Goal: Information Seeking & Learning: Learn about a topic

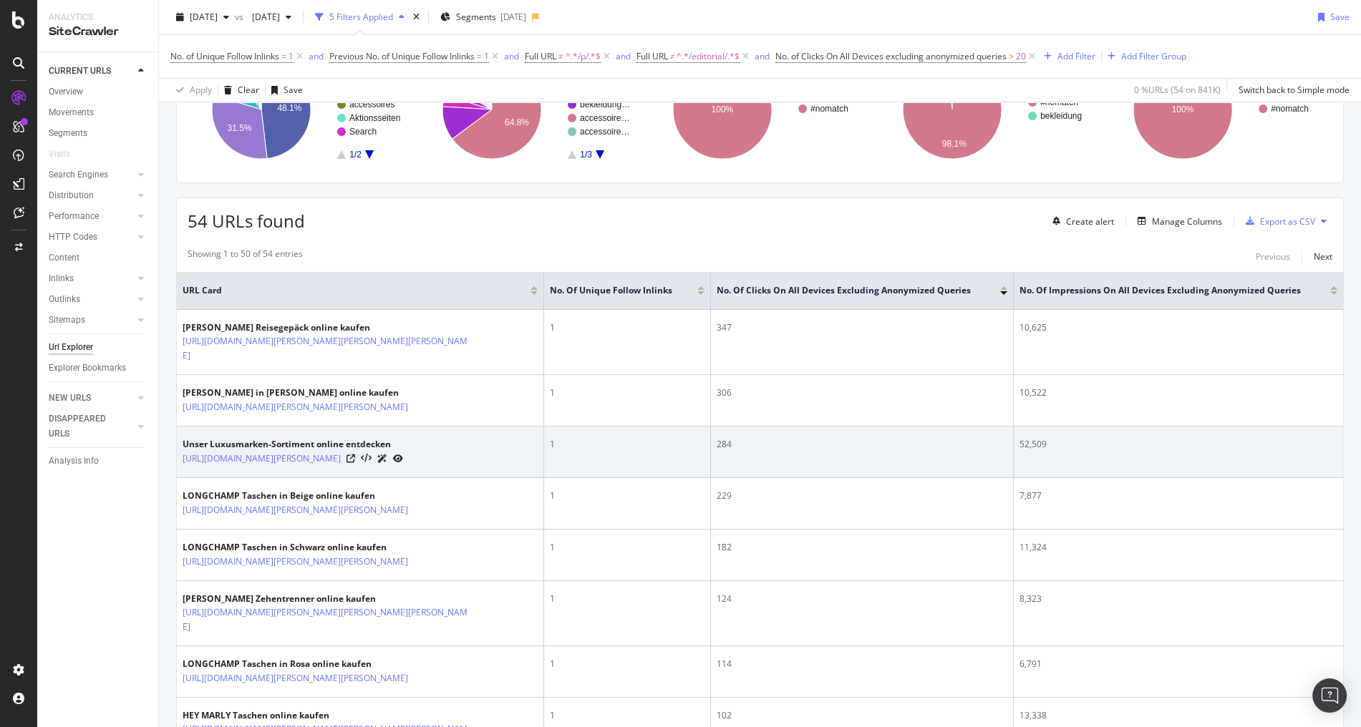
scroll to position [172, 0]
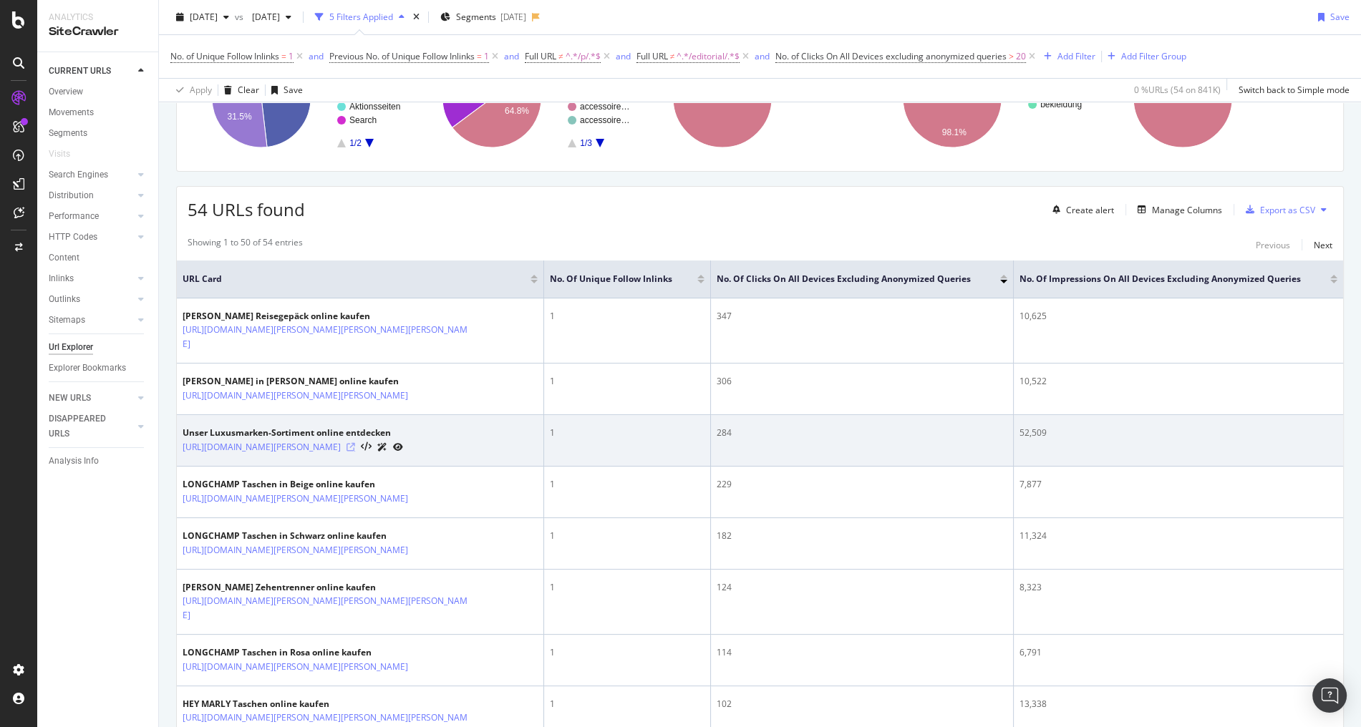
click at [351, 443] on icon at bounding box center [351, 447] width 9 height 9
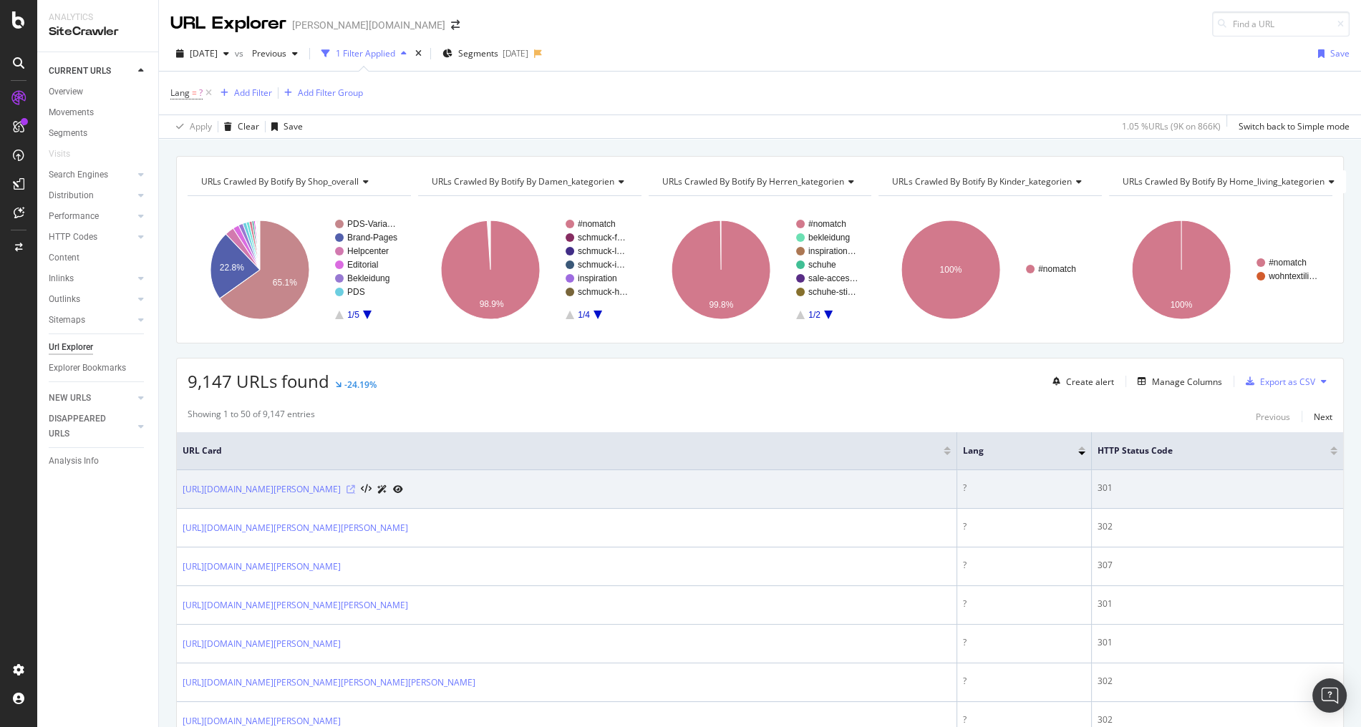
click at [355, 488] on icon at bounding box center [351, 489] width 9 height 9
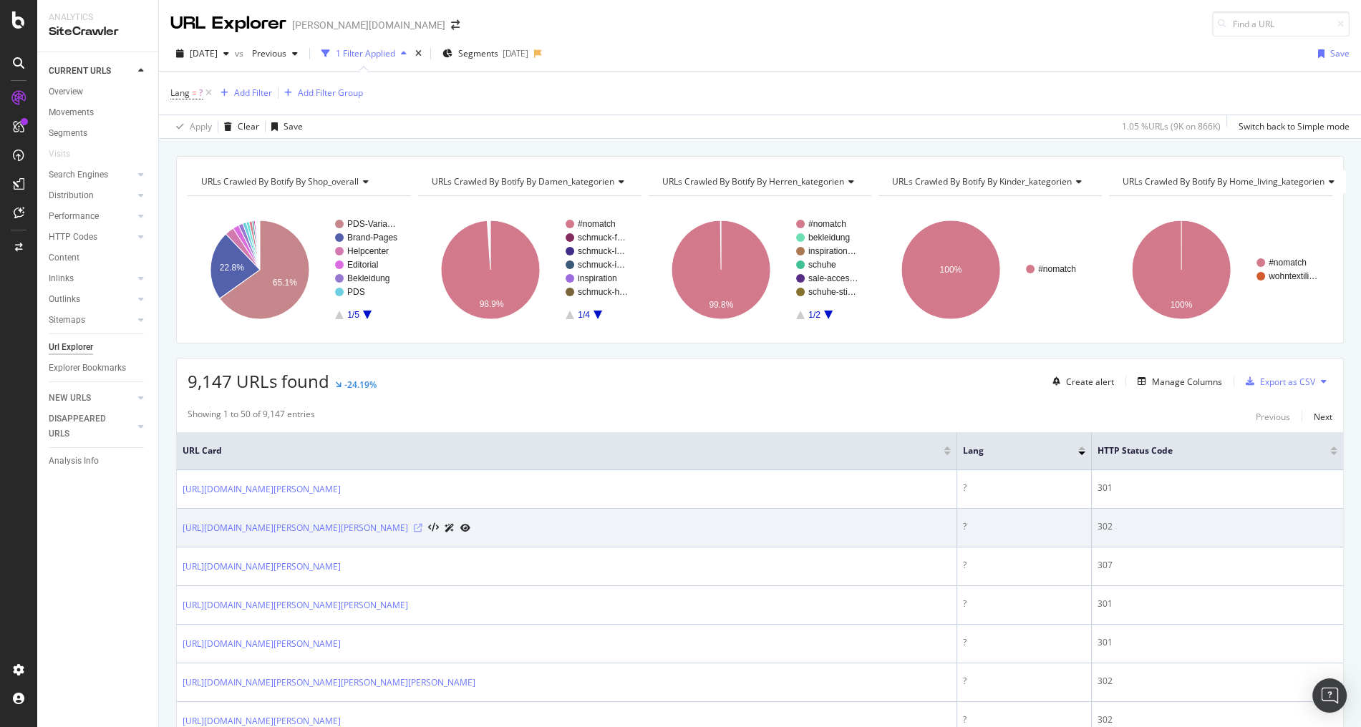
click at [422, 524] on icon at bounding box center [418, 528] width 9 height 9
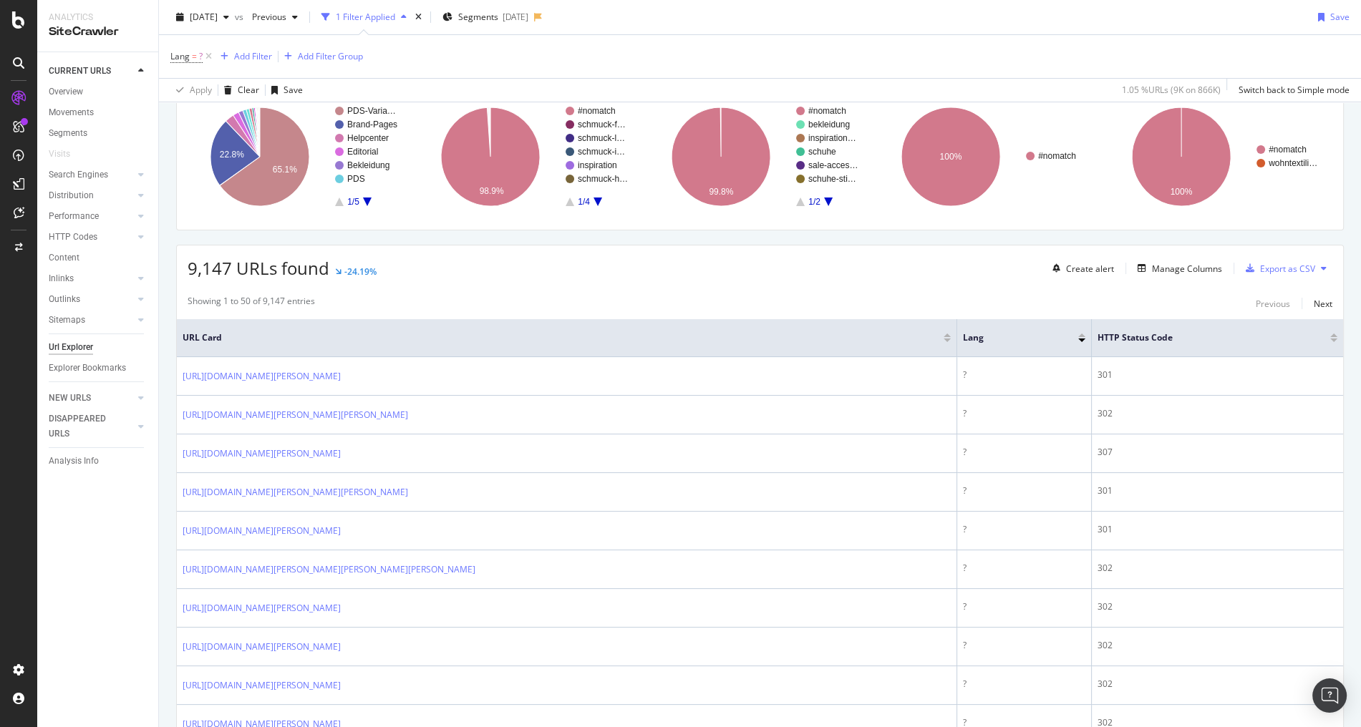
scroll to position [115, 0]
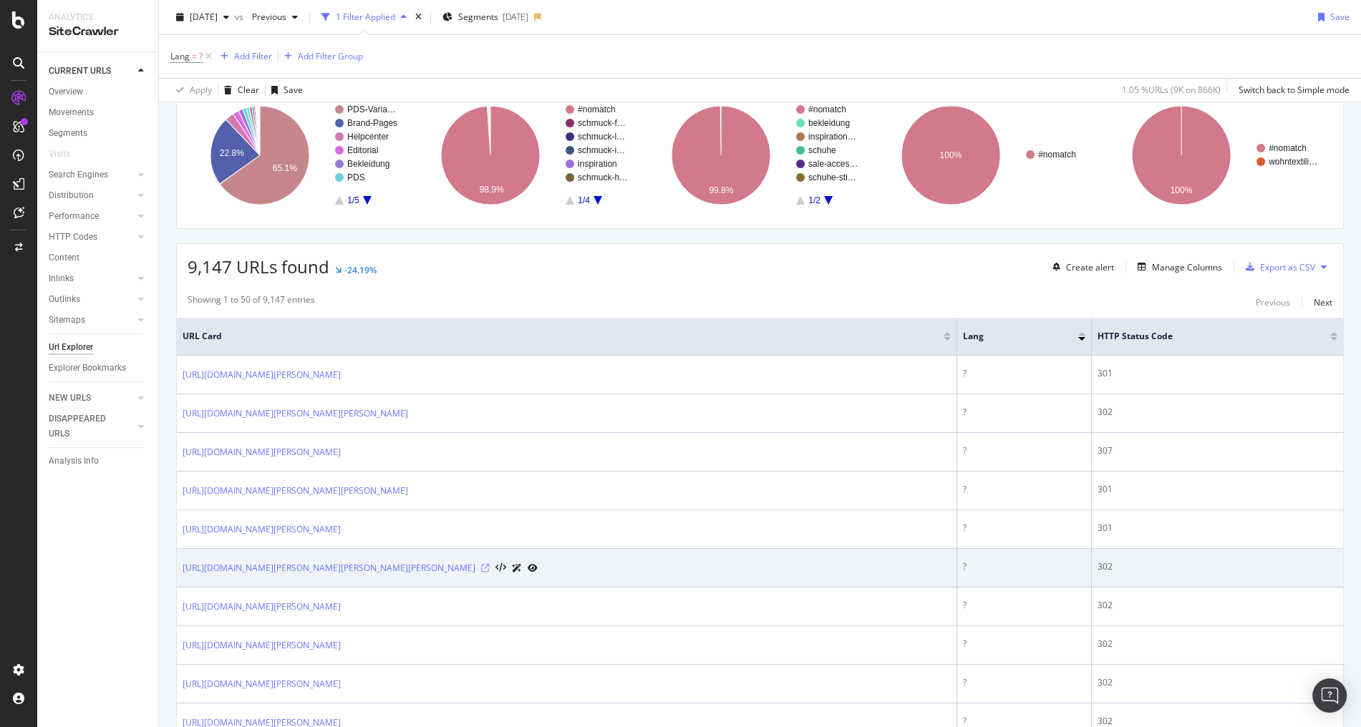
click at [481, 566] on icon at bounding box center [485, 568] width 9 height 9
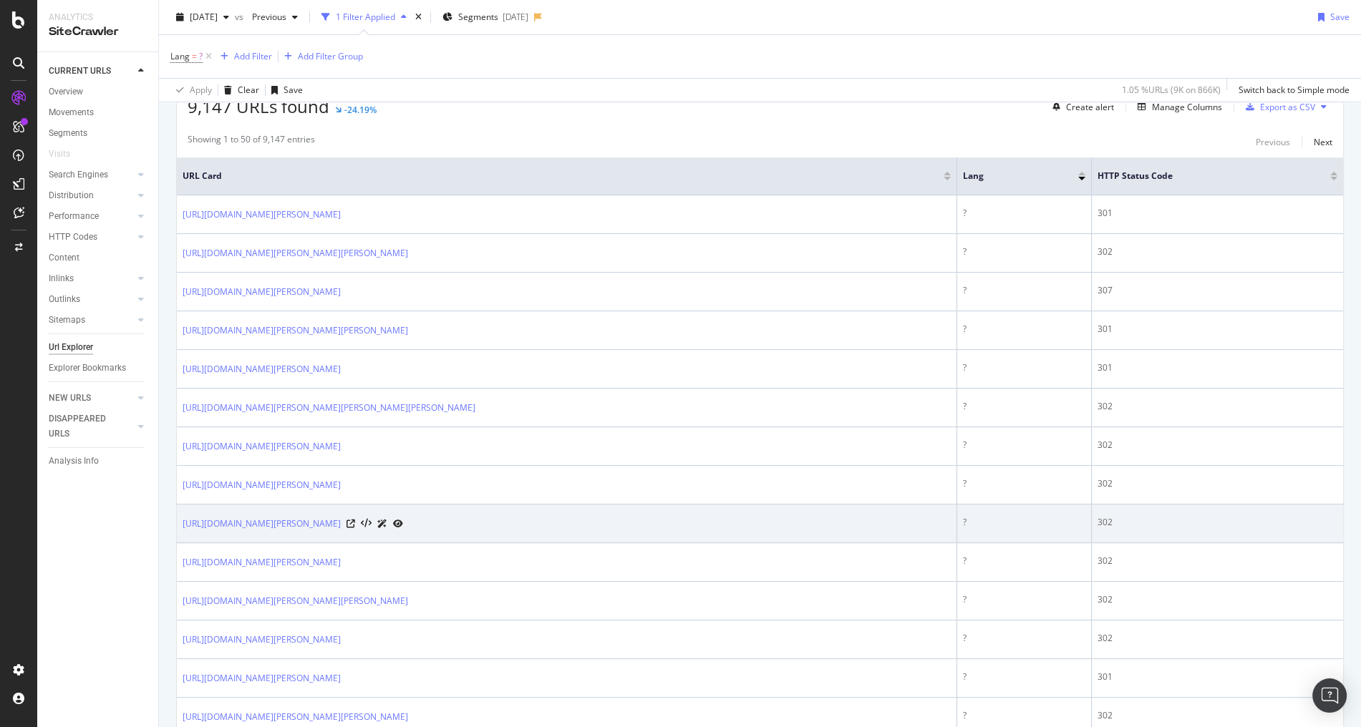
scroll to position [286, 0]
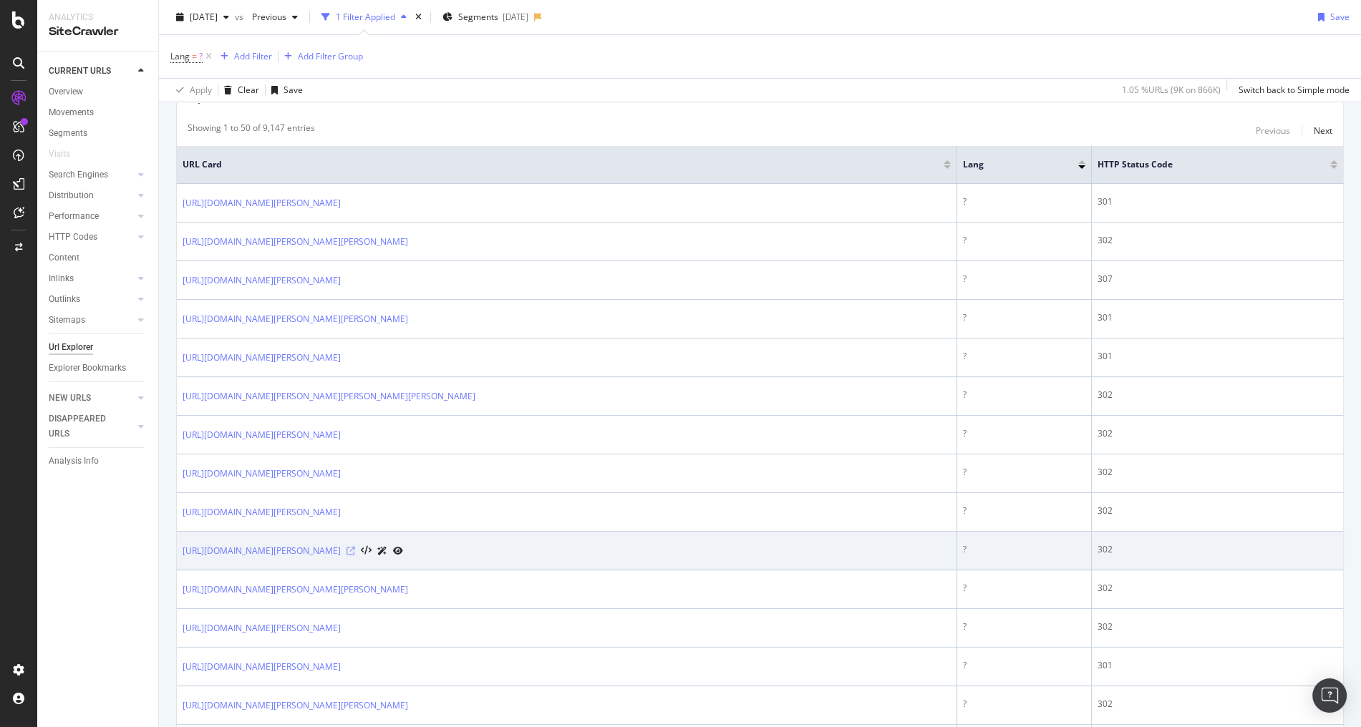
click at [355, 547] on icon at bounding box center [351, 551] width 9 height 9
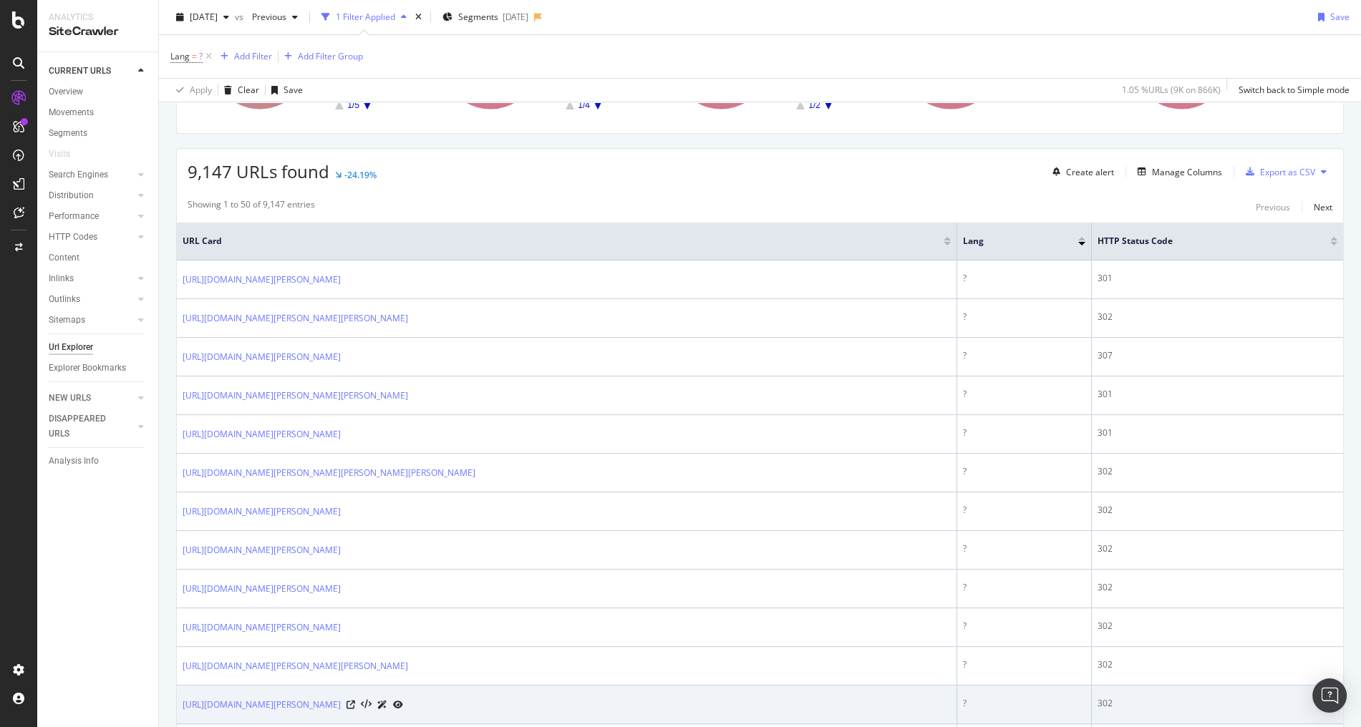
scroll to position [401, 0]
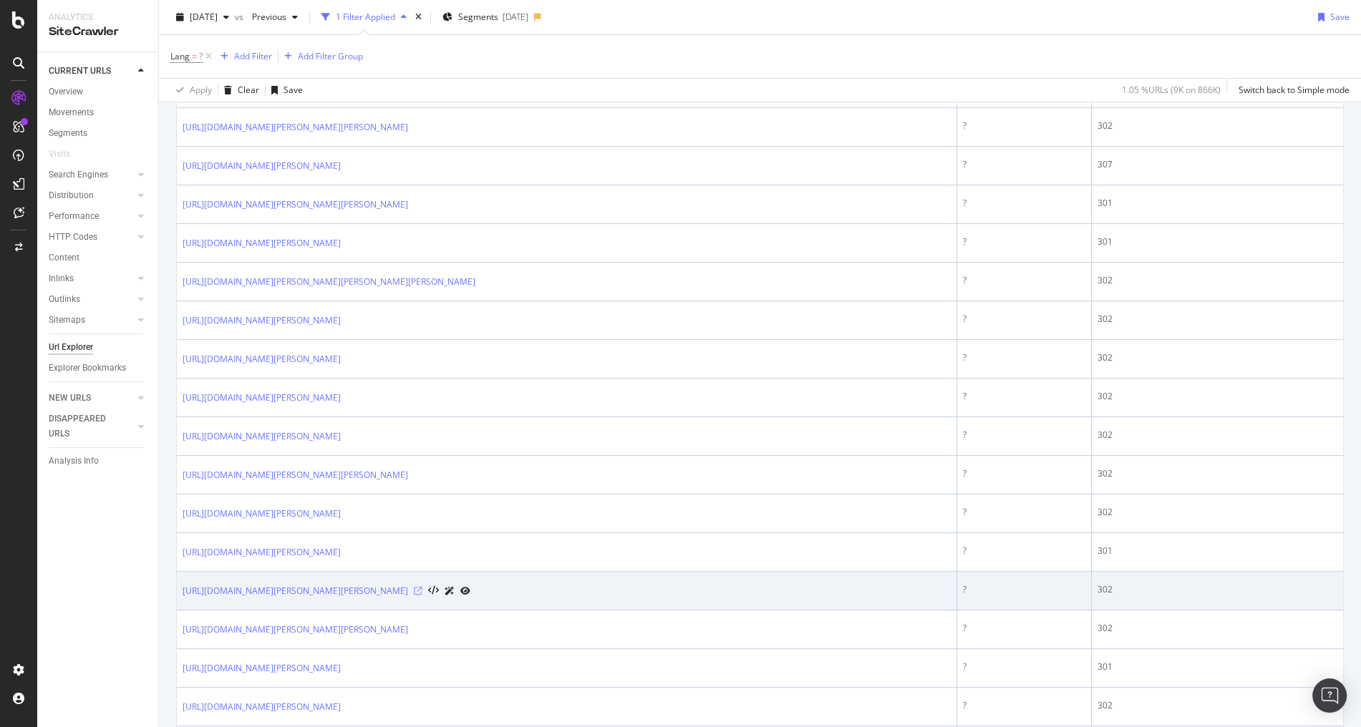
click at [414, 588] on icon at bounding box center [418, 591] width 9 height 9
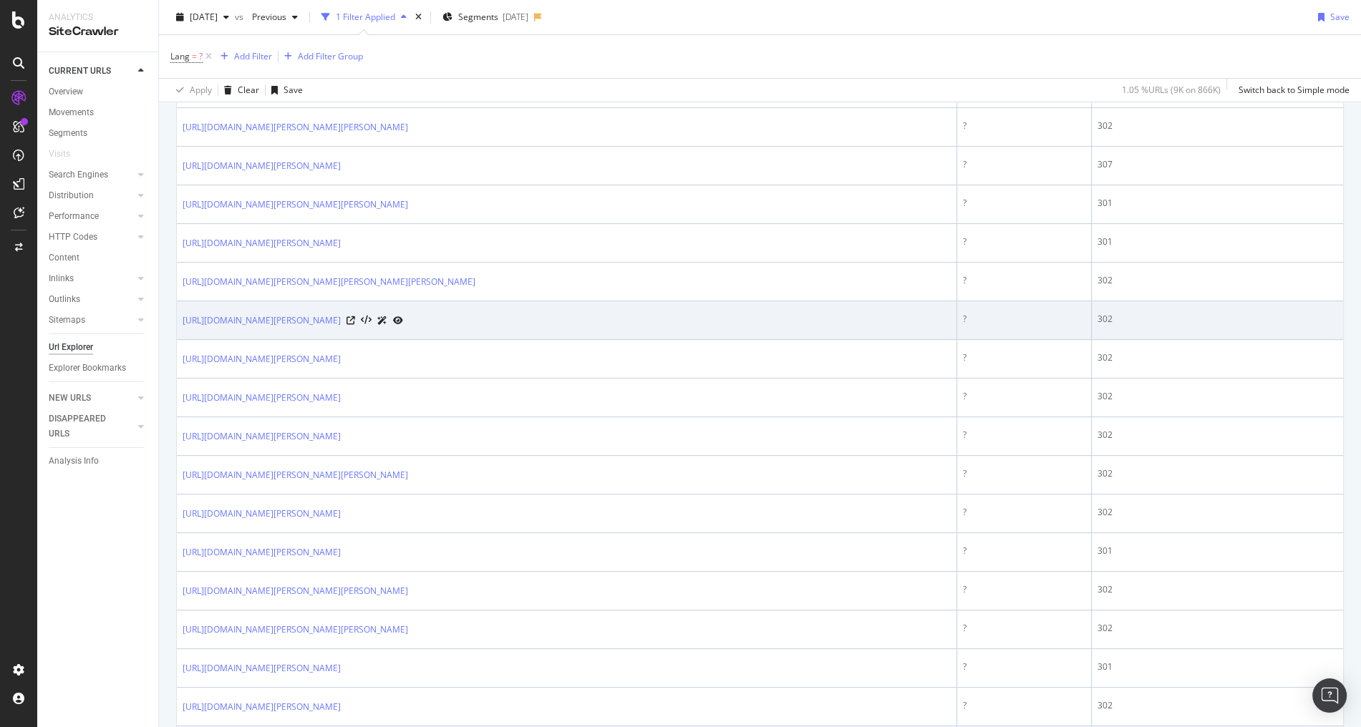
click at [318, 314] on div "[URL][DOMAIN_NAME][PERSON_NAME]" at bounding box center [293, 320] width 221 height 15
click at [347, 316] on icon at bounding box center [351, 320] width 9 height 9
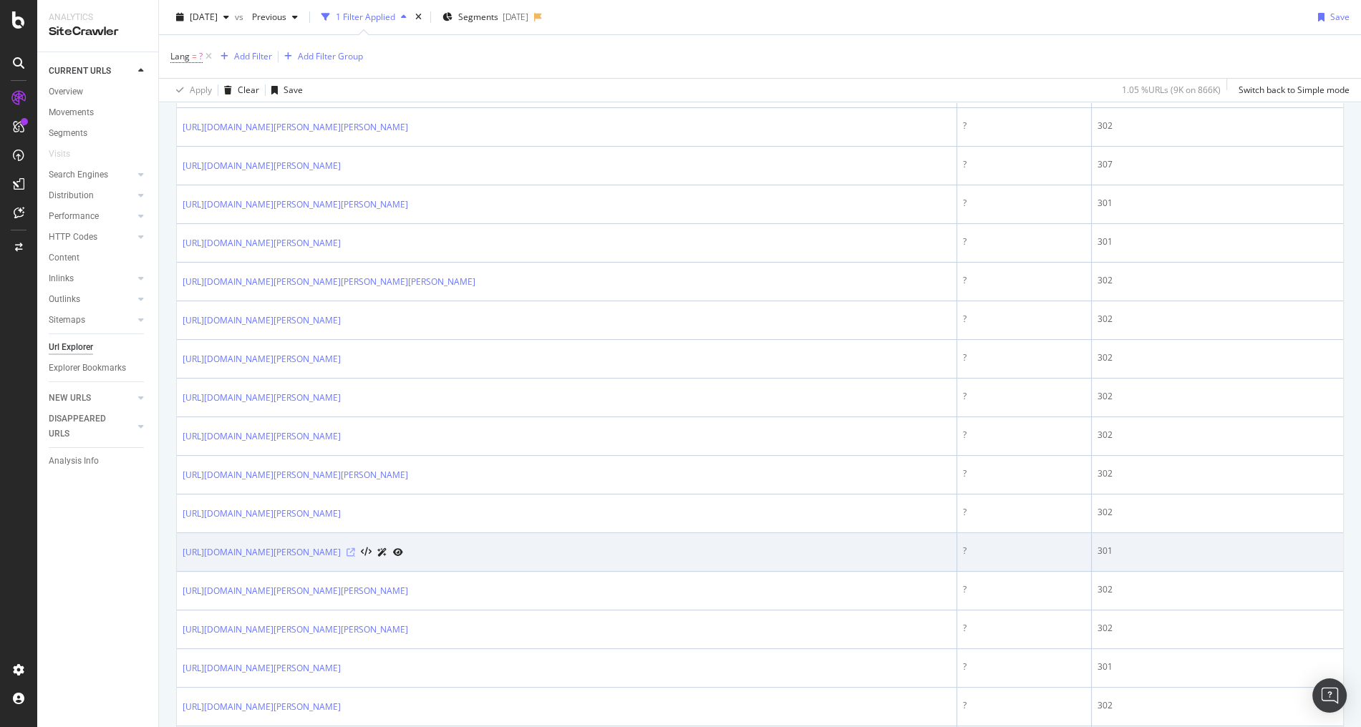
click at [355, 548] on icon at bounding box center [351, 552] width 9 height 9
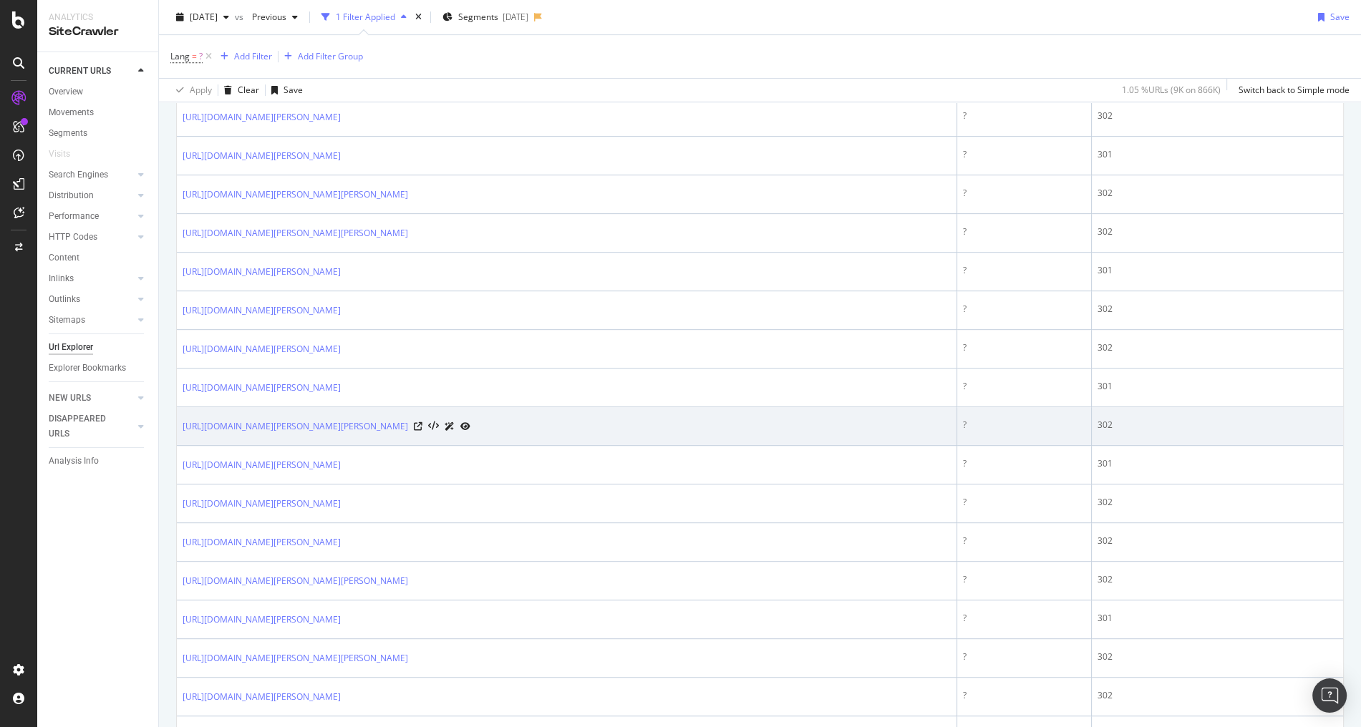
scroll to position [917, 0]
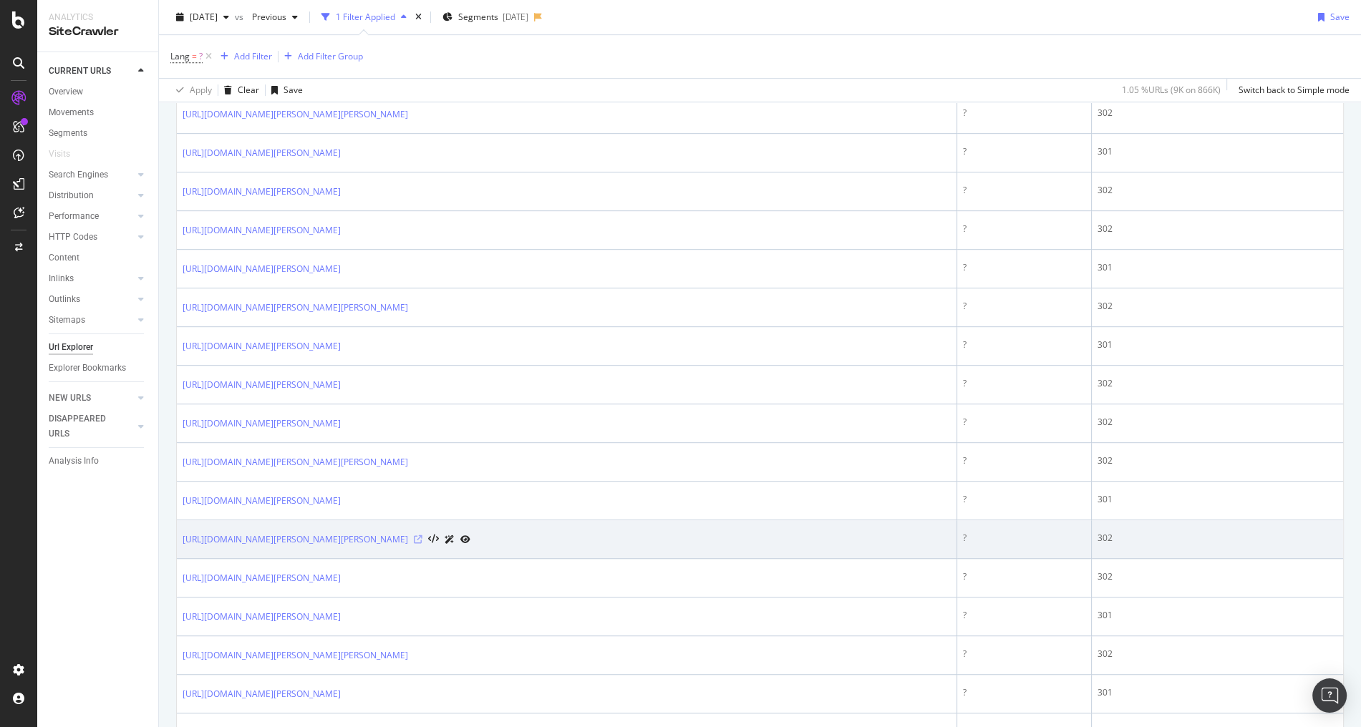
click at [422, 536] on icon at bounding box center [418, 540] width 9 height 9
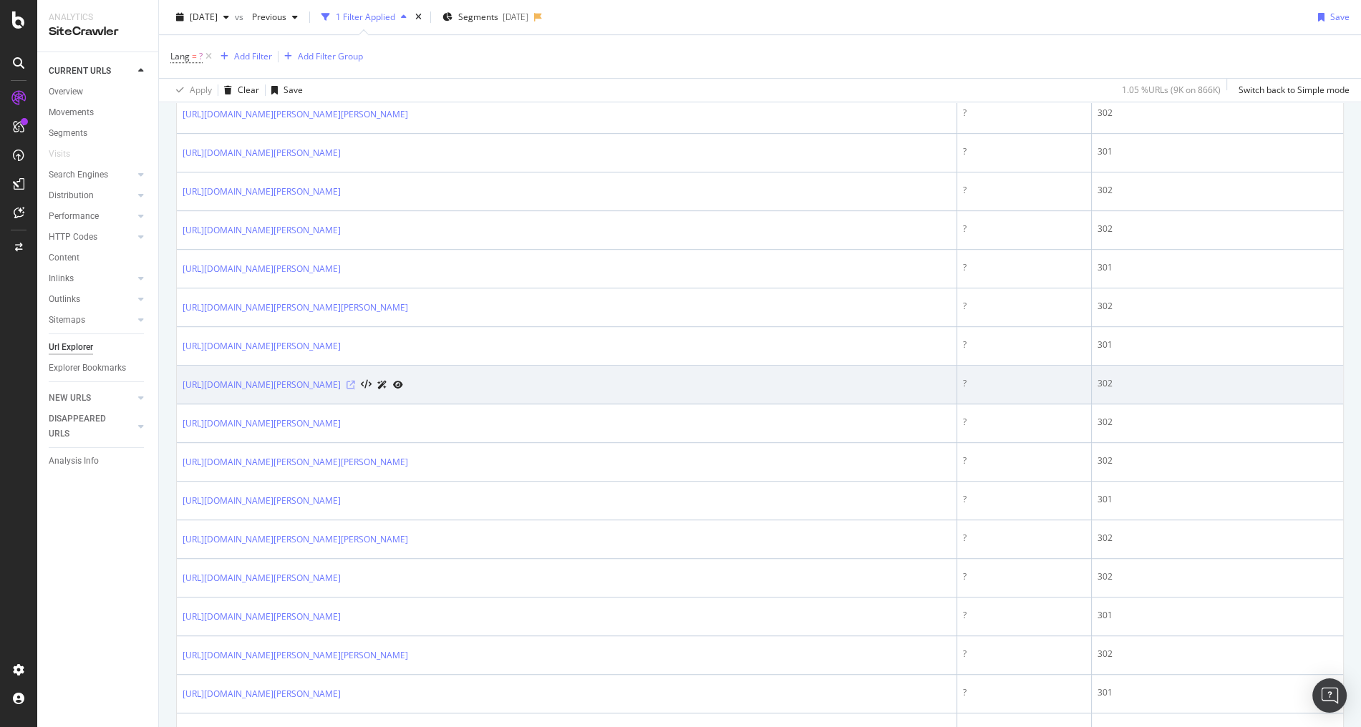
click at [355, 381] on icon at bounding box center [351, 385] width 9 height 9
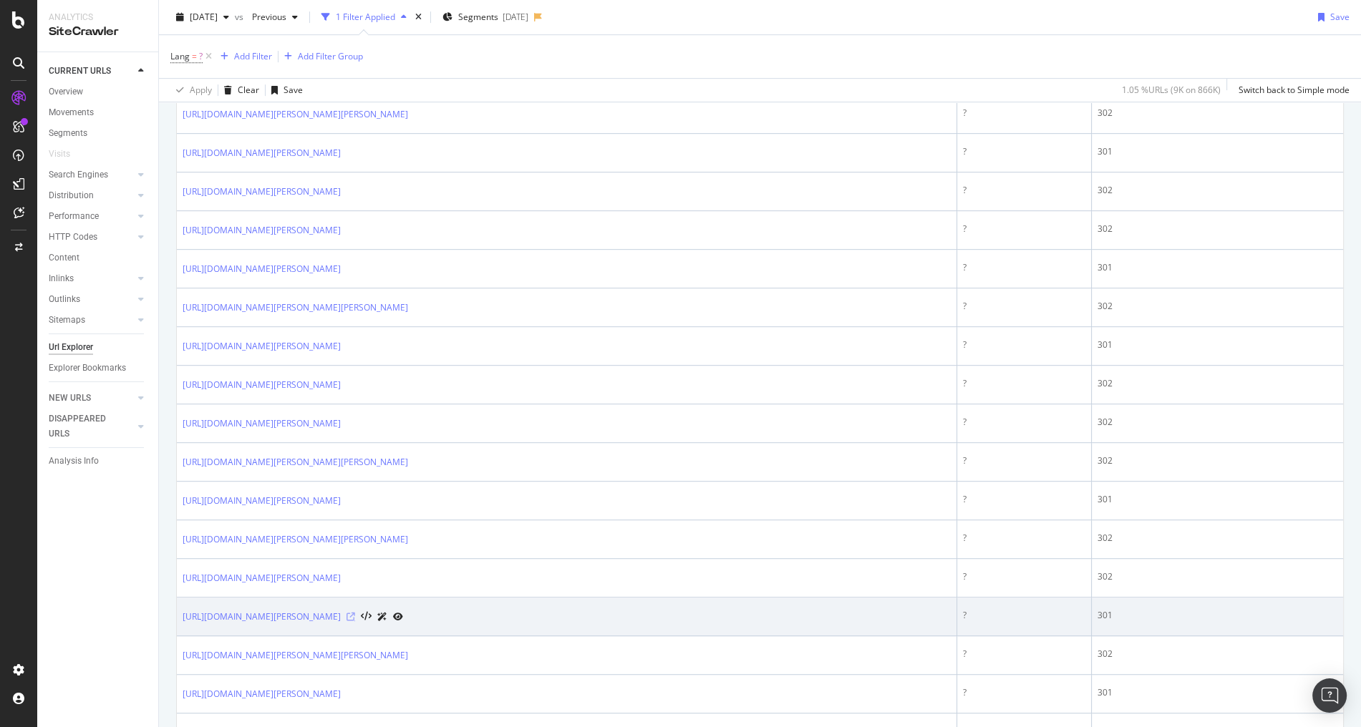
click at [355, 613] on icon at bounding box center [351, 617] width 9 height 9
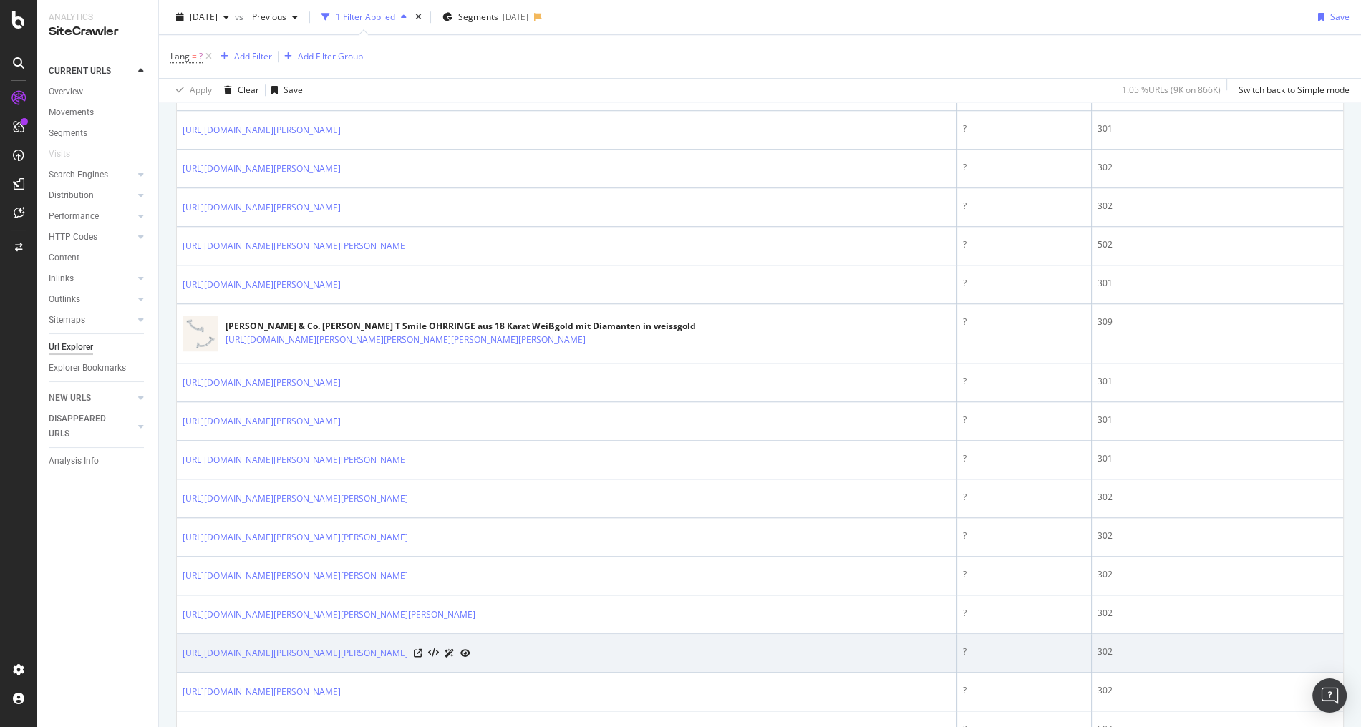
scroll to position [1454, 0]
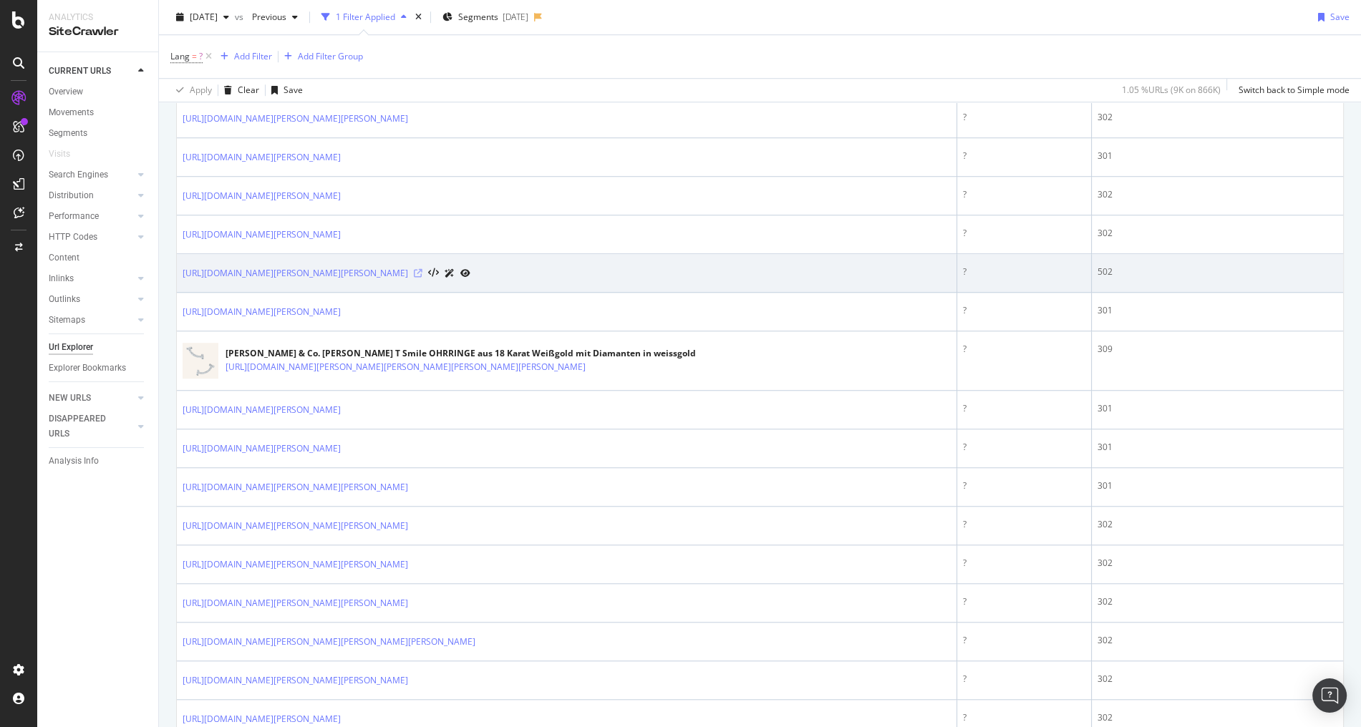
click at [422, 269] on icon at bounding box center [418, 273] width 9 height 9
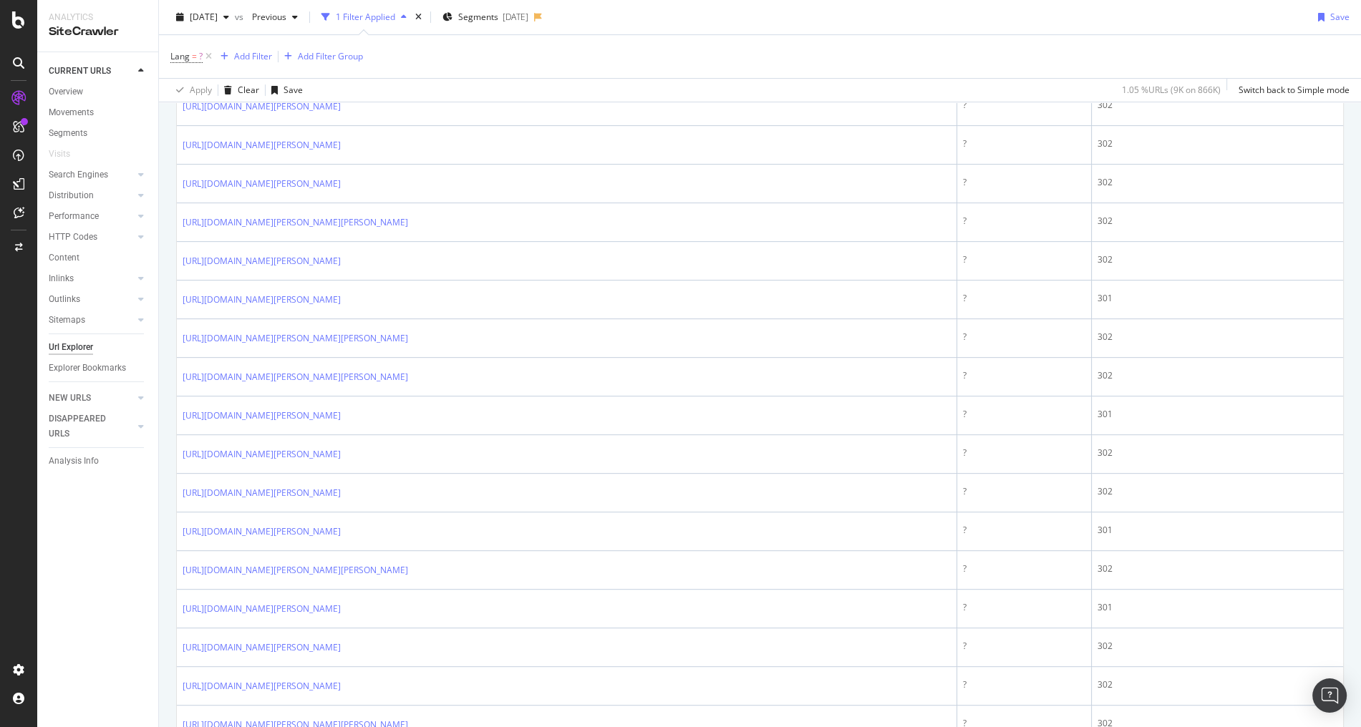
scroll to position [652, 0]
click at [263, 59] on div "Add Filter" at bounding box center [253, 56] width 38 height 12
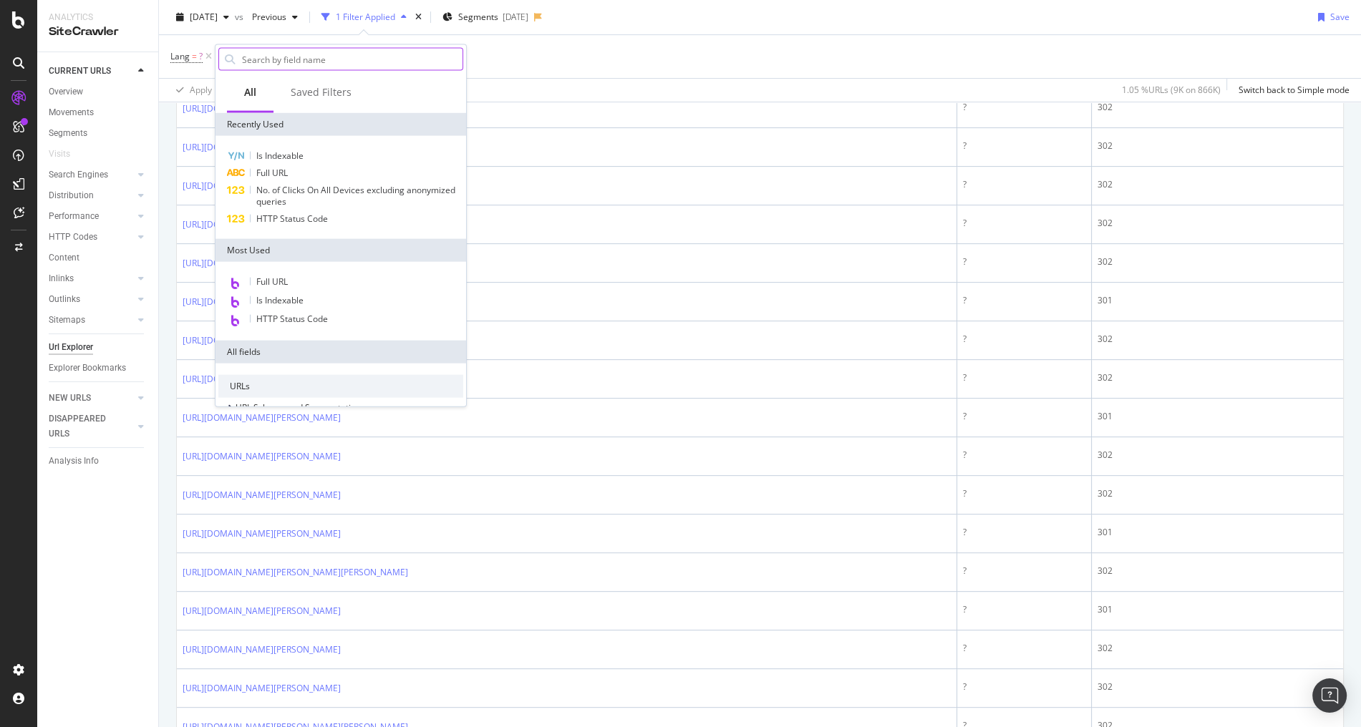
click at [263, 61] on input "text" at bounding box center [352, 59] width 222 height 21
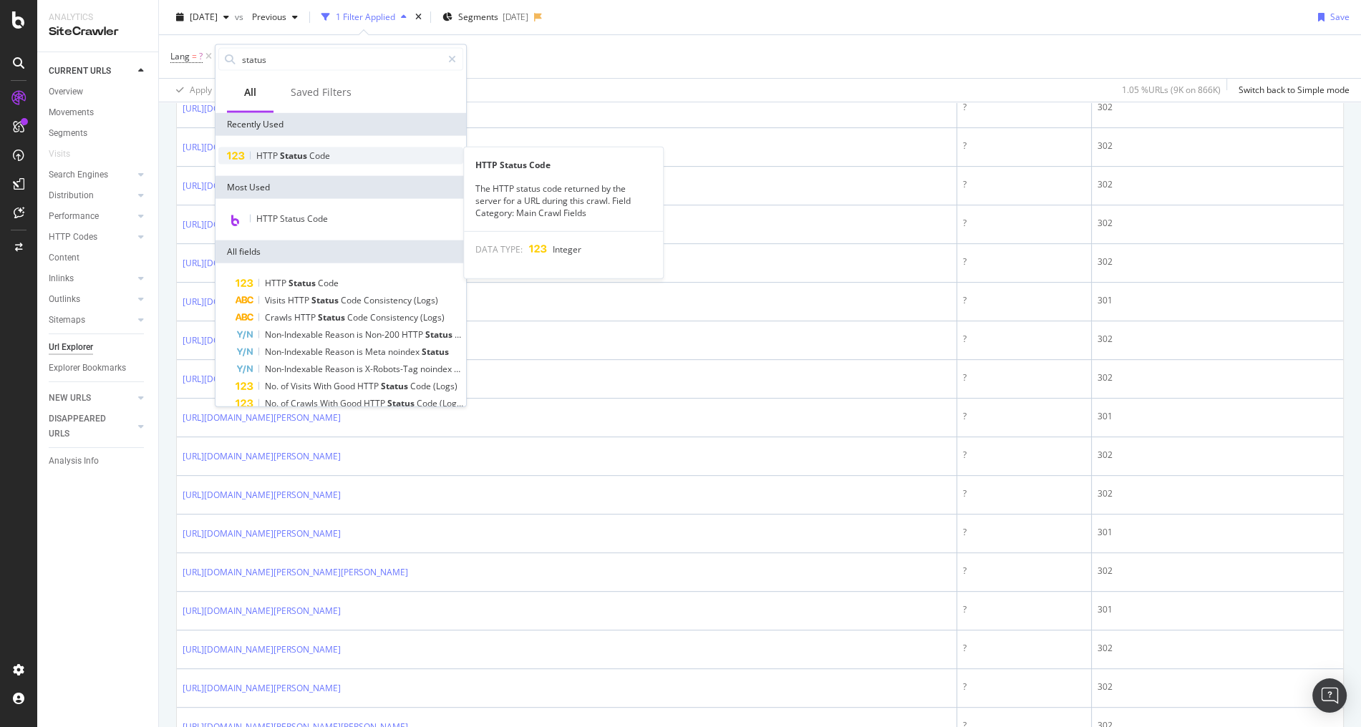
type input "status"
click at [271, 155] on span "HTTP" at bounding box center [268, 156] width 24 height 12
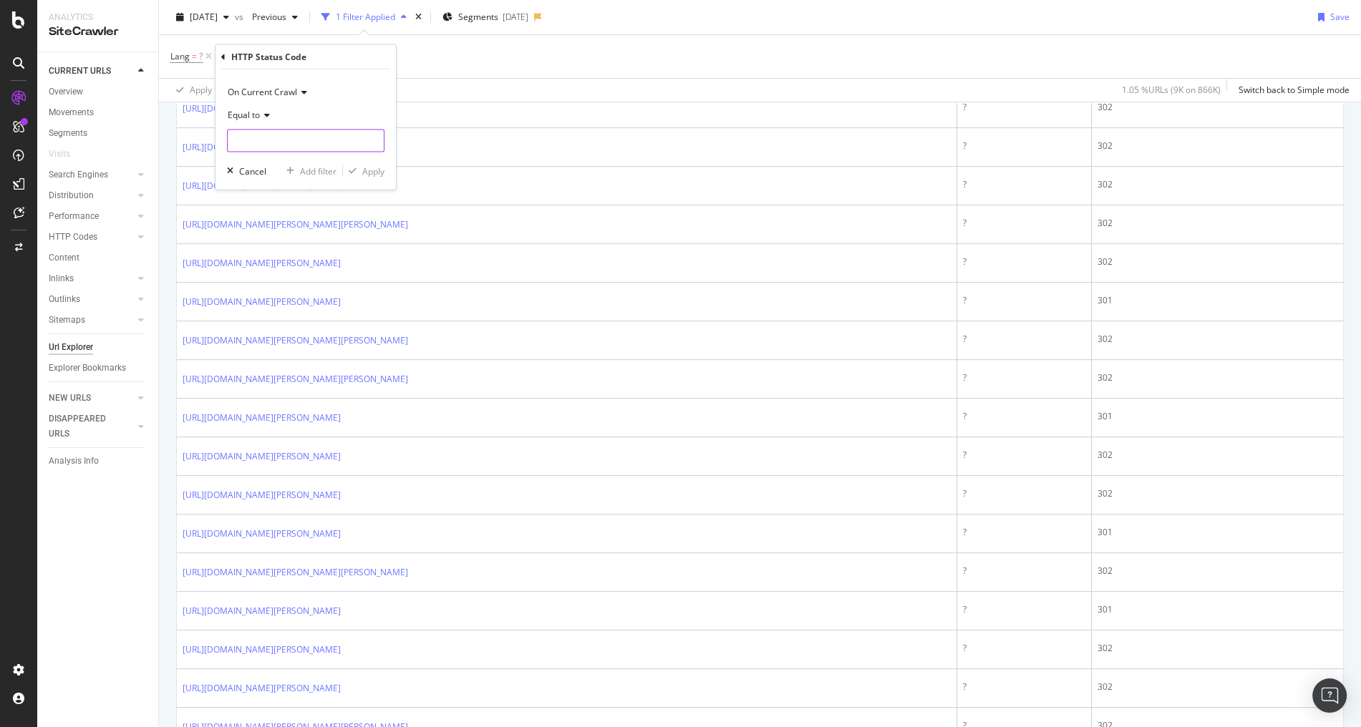
click at [273, 143] on input "number" at bounding box center [306, 141] width 158 height 23
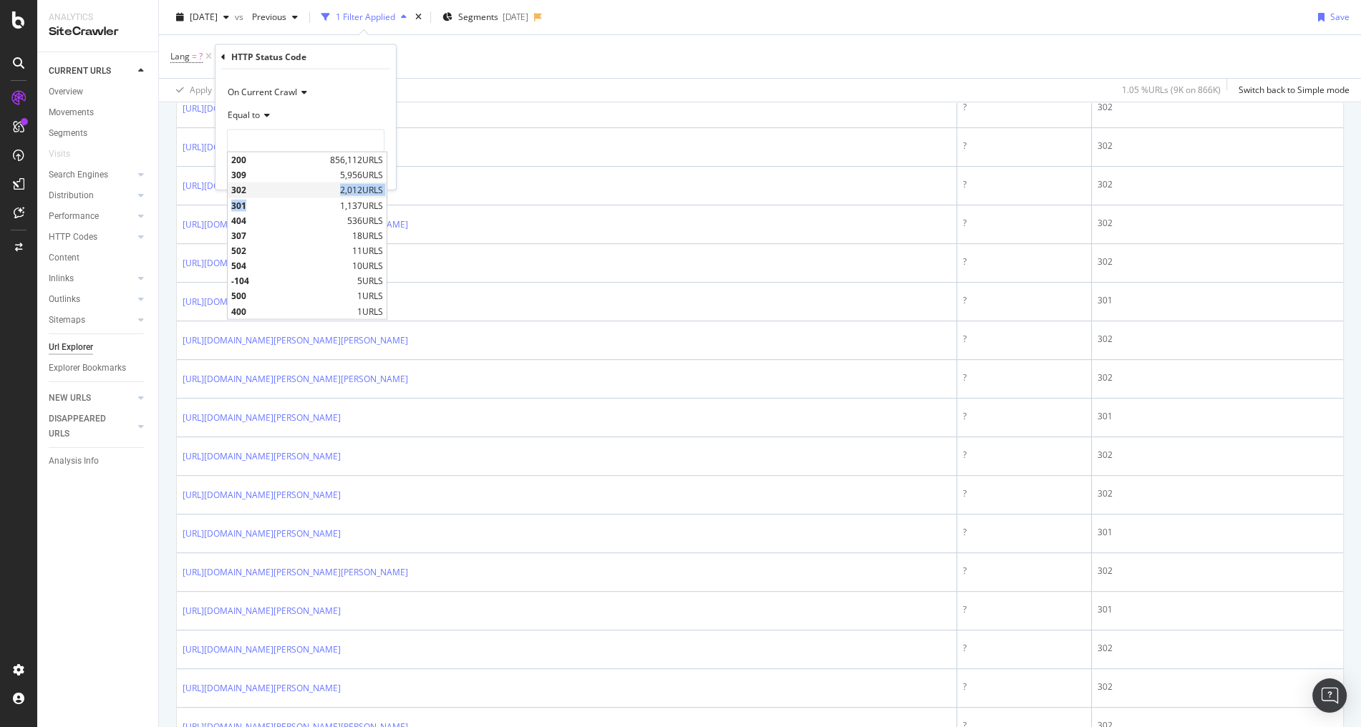
drag, startPoint x: 263, startPoint y: 203, endPoint x: 269, endPoint y: 189, distance: 14.8
click at [269, 189] on div "200 856,112 URLS 309 5,956 URLS 302 2,012 URLS 301 1,137 URLS 404 536 URLS 307 …" at bounding box center [307, 236] width 160 height 168
click at [269, 189] on span "302" at bounding box center [283, 190] width 105 height 12
type input "302"
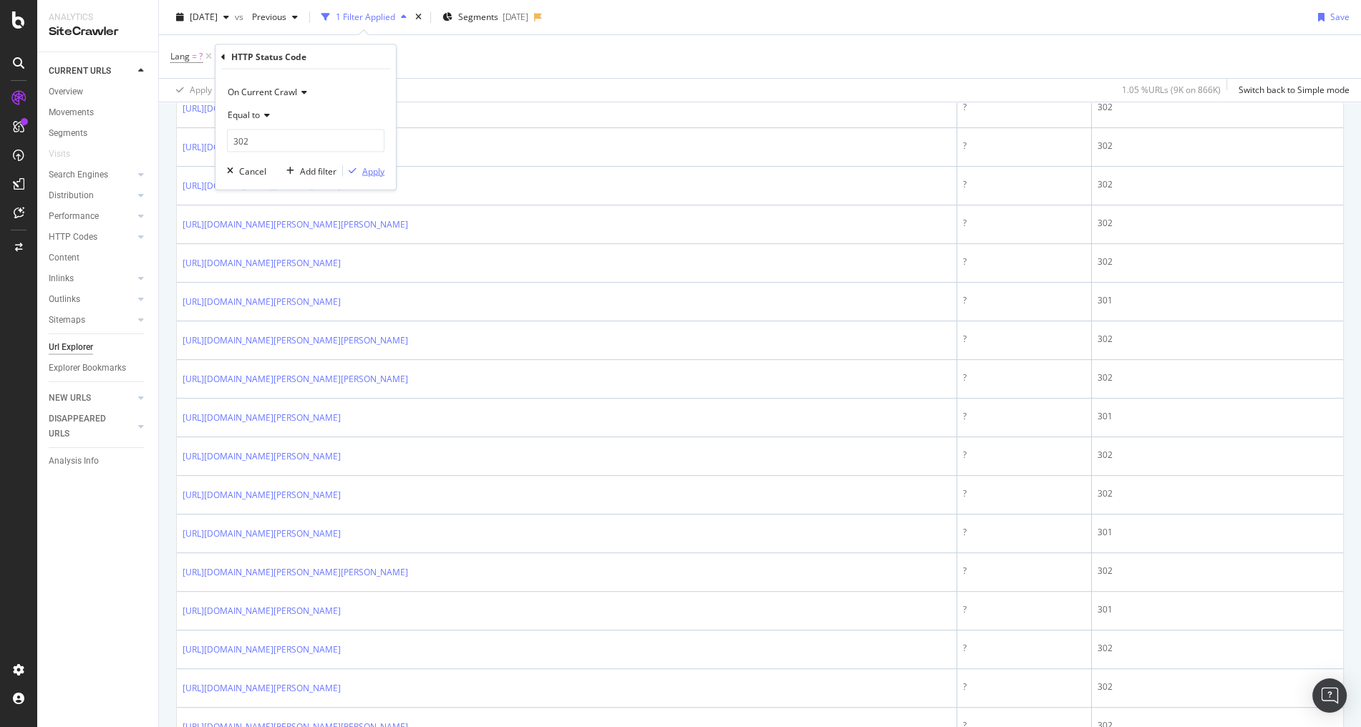
click at [369, 167] on div "Apply" at bounding box center [373, 171] width 22 height 12
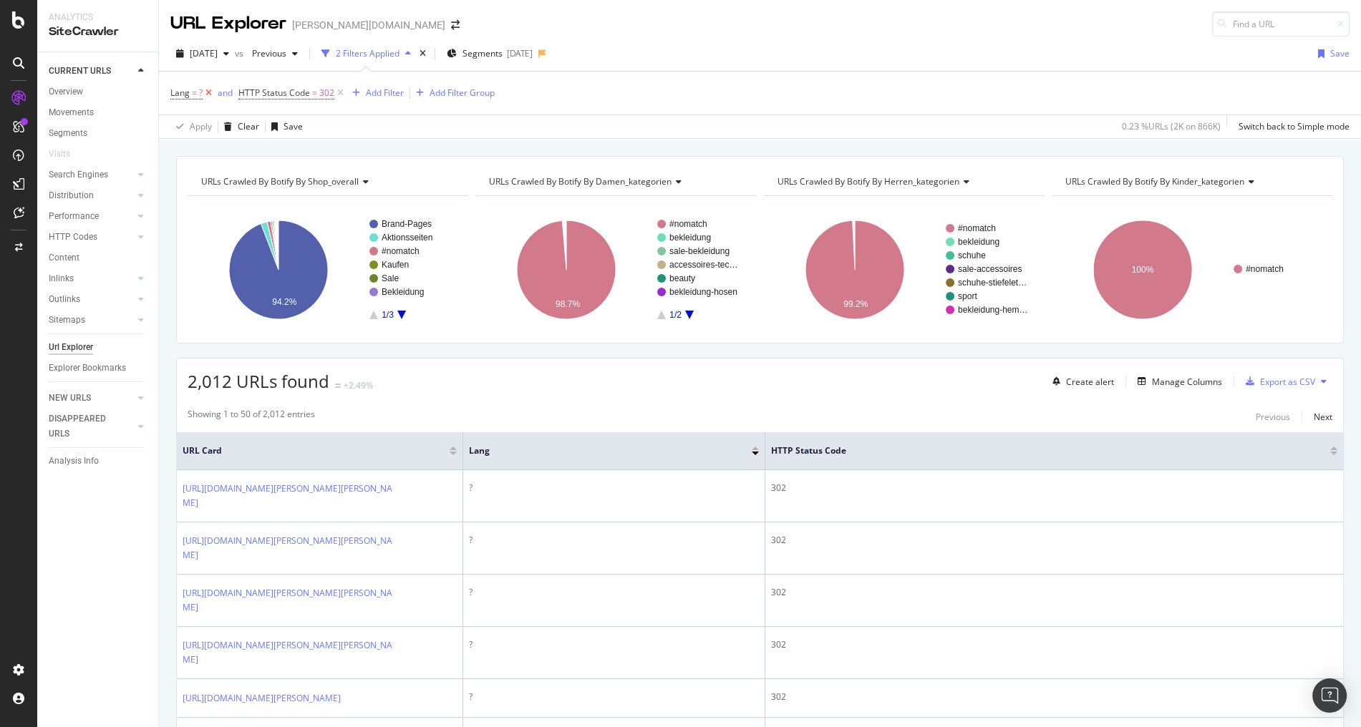
click at [208, 89] on icon at bounding box center [209, 93] width 12 height 14
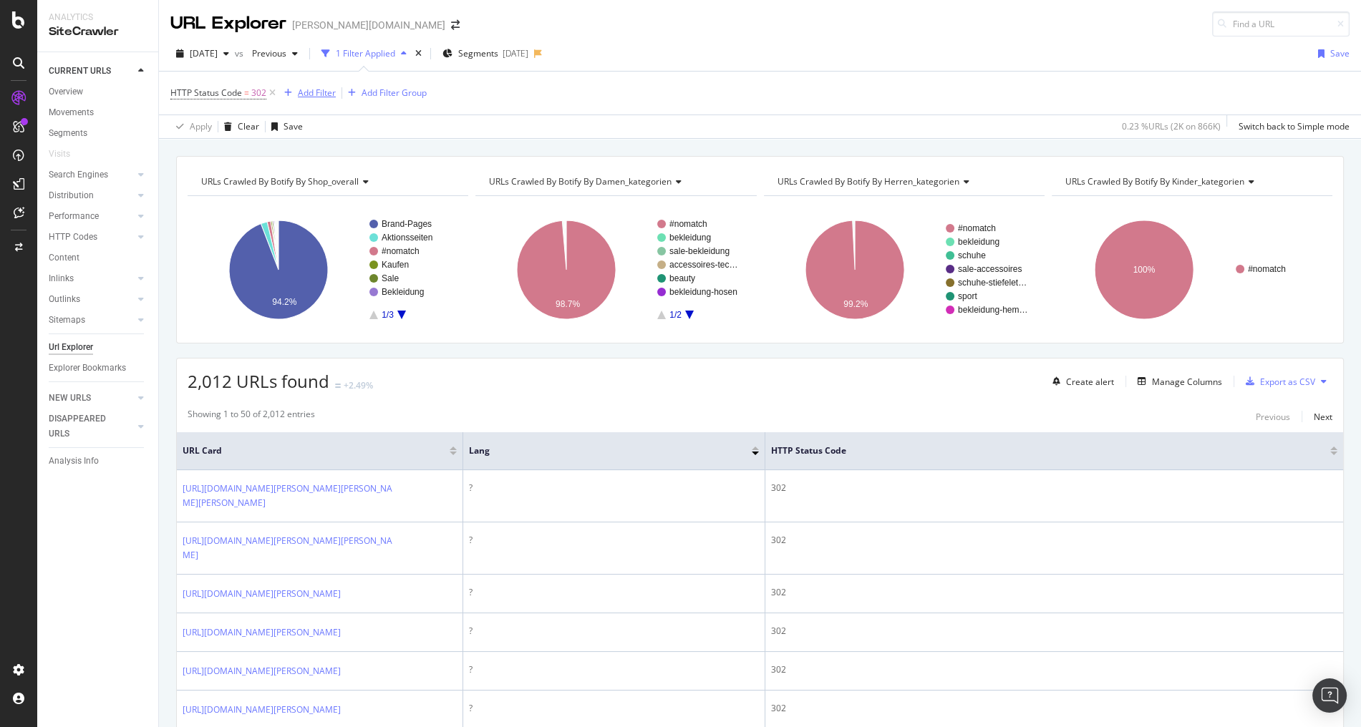
click at [314, 92] on div "Add Filter" at bounding box center [317, 93] width 38 height 12
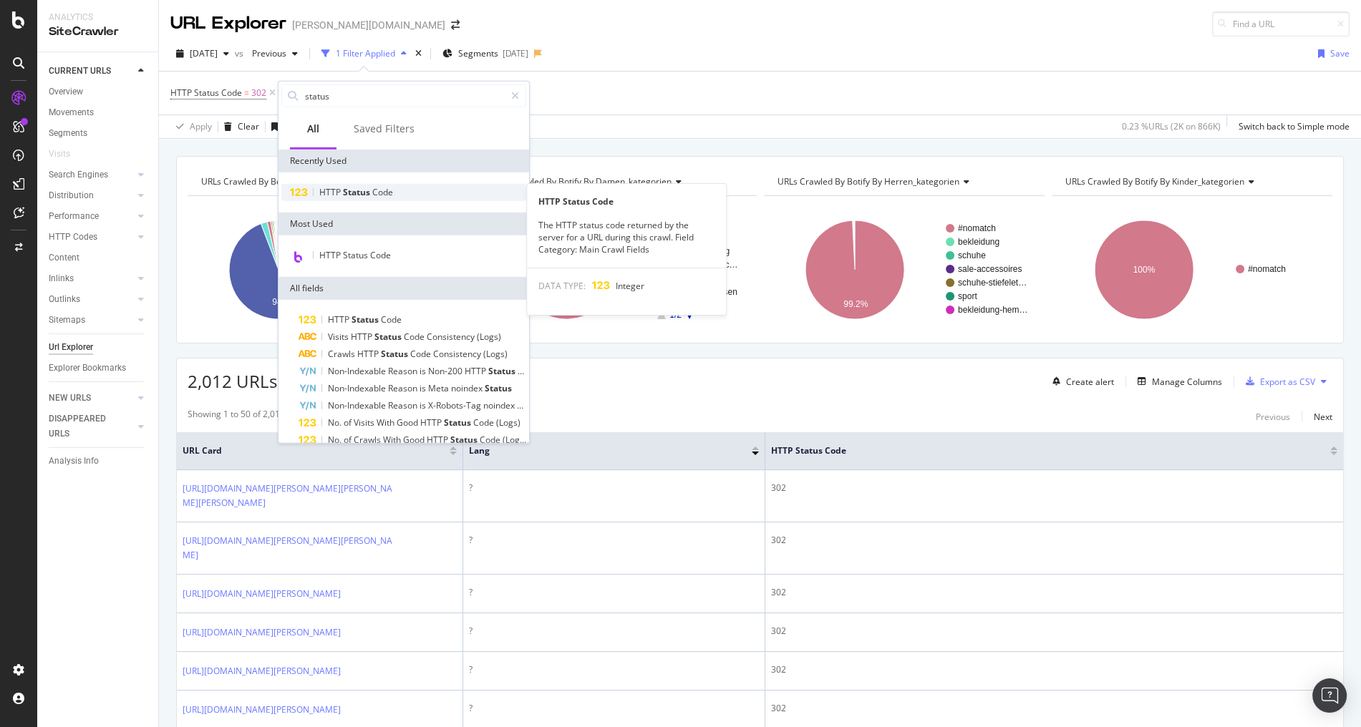
click at [336, 193] on span "HTTP" at bounding box center [331, 192] width 24 height 12
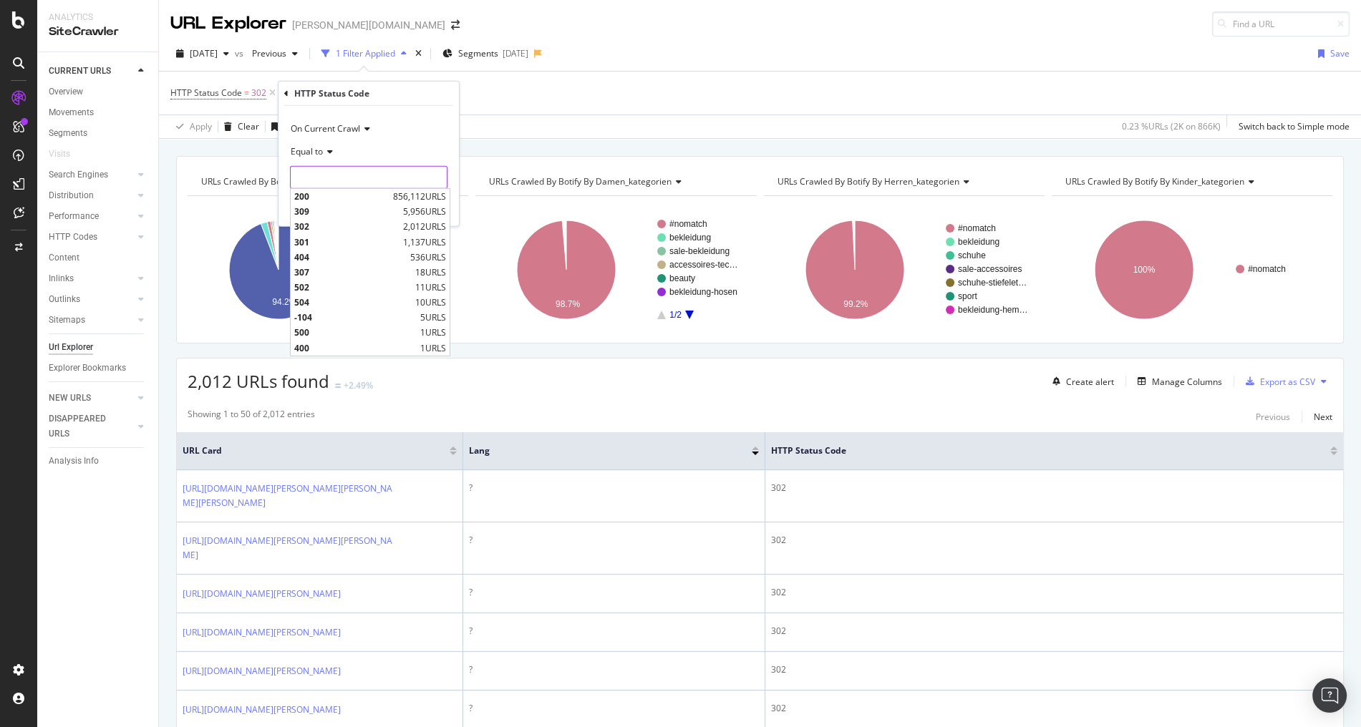
click at [329, 182] on input "number" at bounding box center [369, 177] width 158 height 23
click at [306, 240] on span "301" at bounding box center [346, 242] width 105 height 12
type input "301"
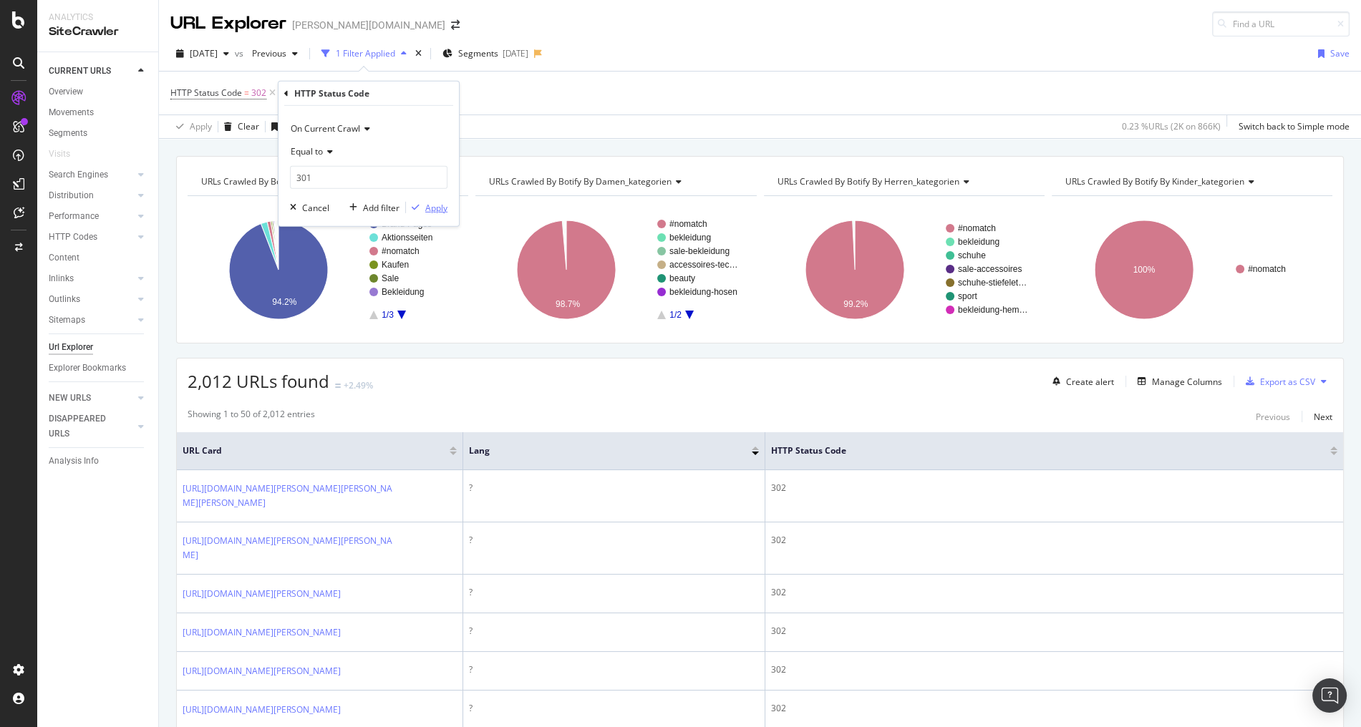
click at [430, 206] on div "Apply" at bounding box center [436, 207] width 22 height 12
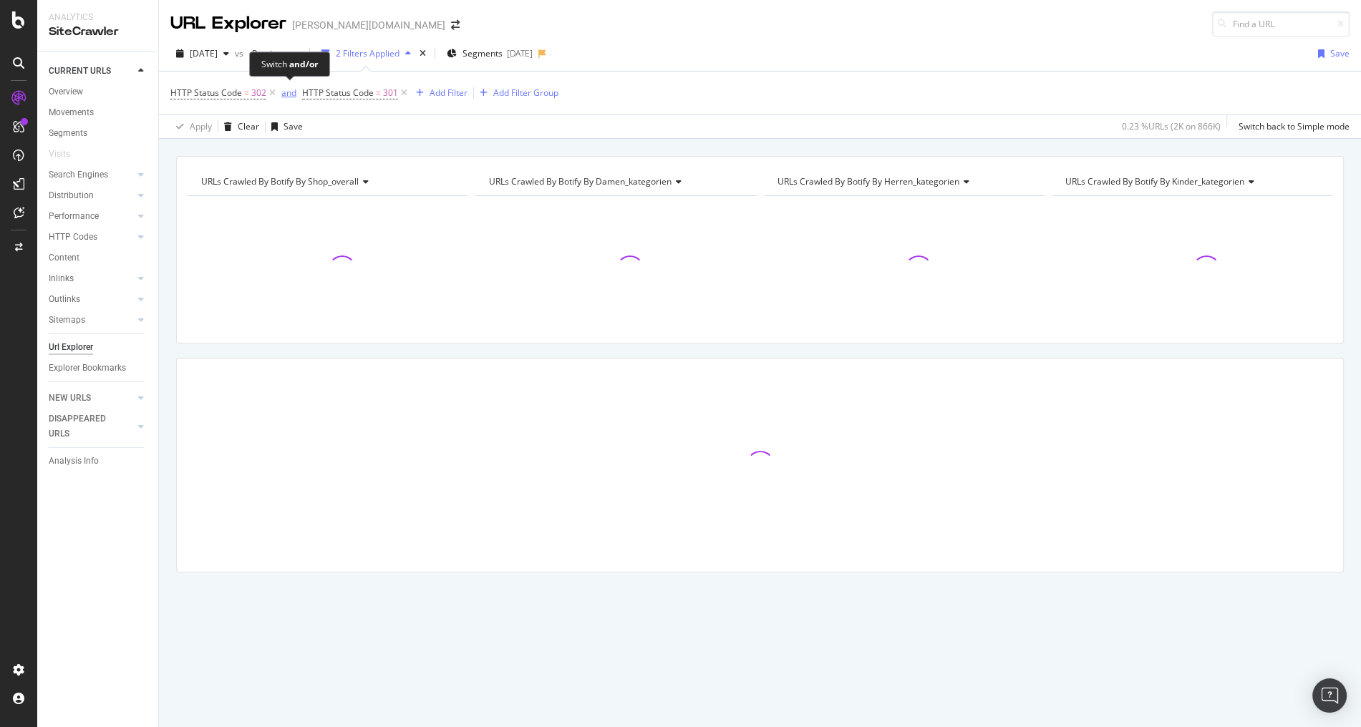
click at [284, 97] on div "and" at bounding box center [288, 93] width 15 height 12
click at [498, 98] on div "Add Filter Group" at bounding box center [519, 93] width 65 height 12
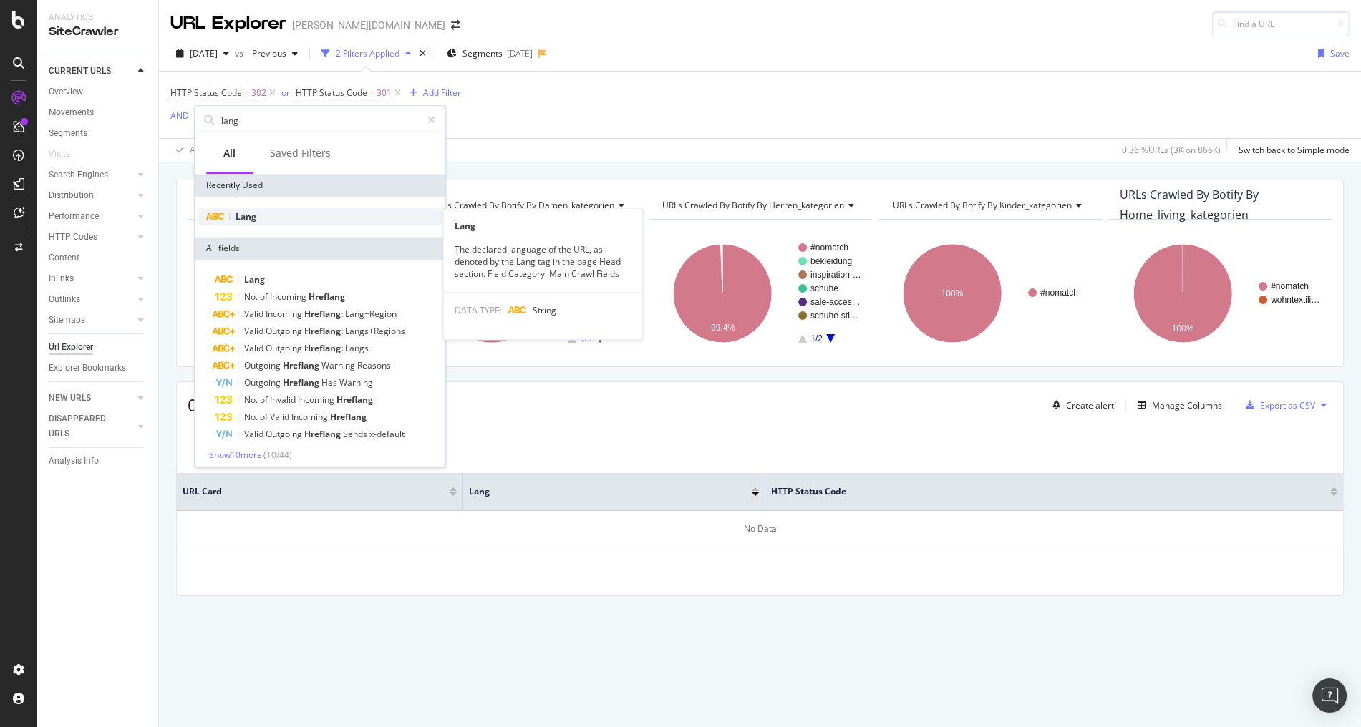
type input "lang"
click at [263, 224] on div "Lang" at bounding box center [320, 216] width 245 height 17
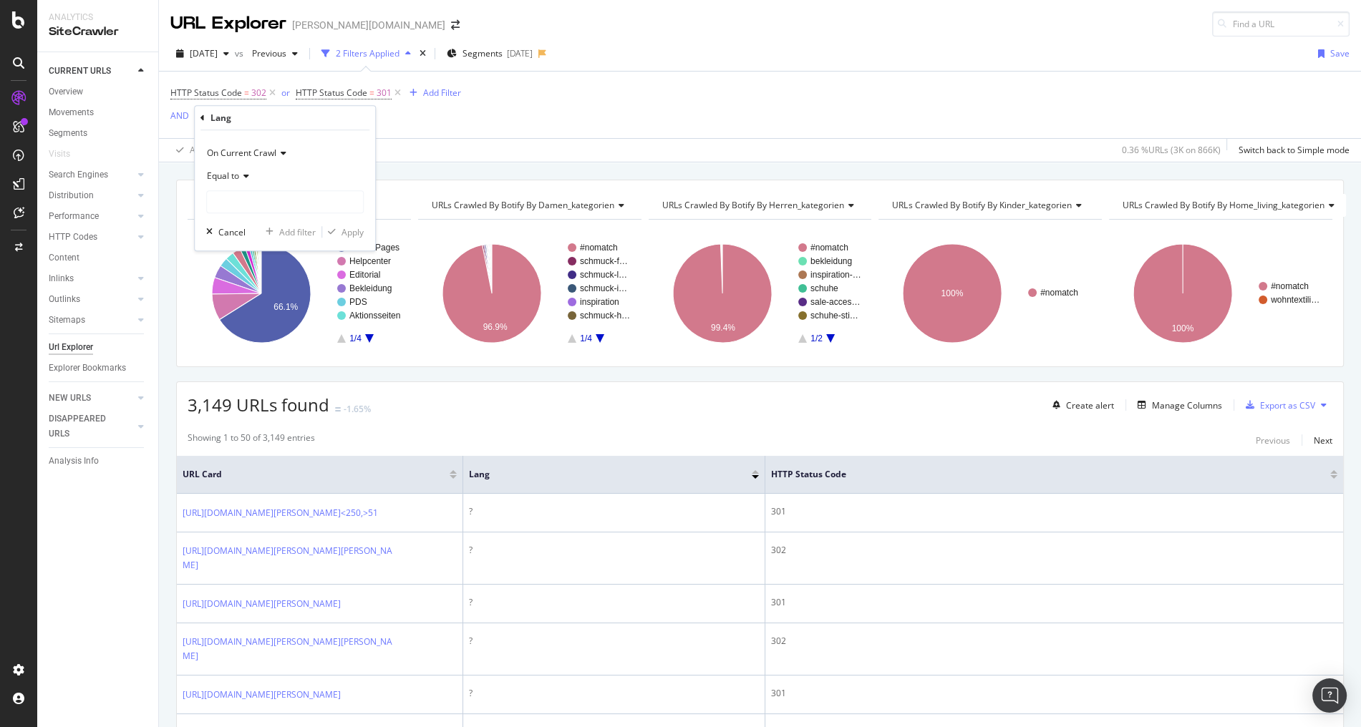
click at [286, 188] on div "Equal to" at bounding box center [285, 189] width 158 height 49
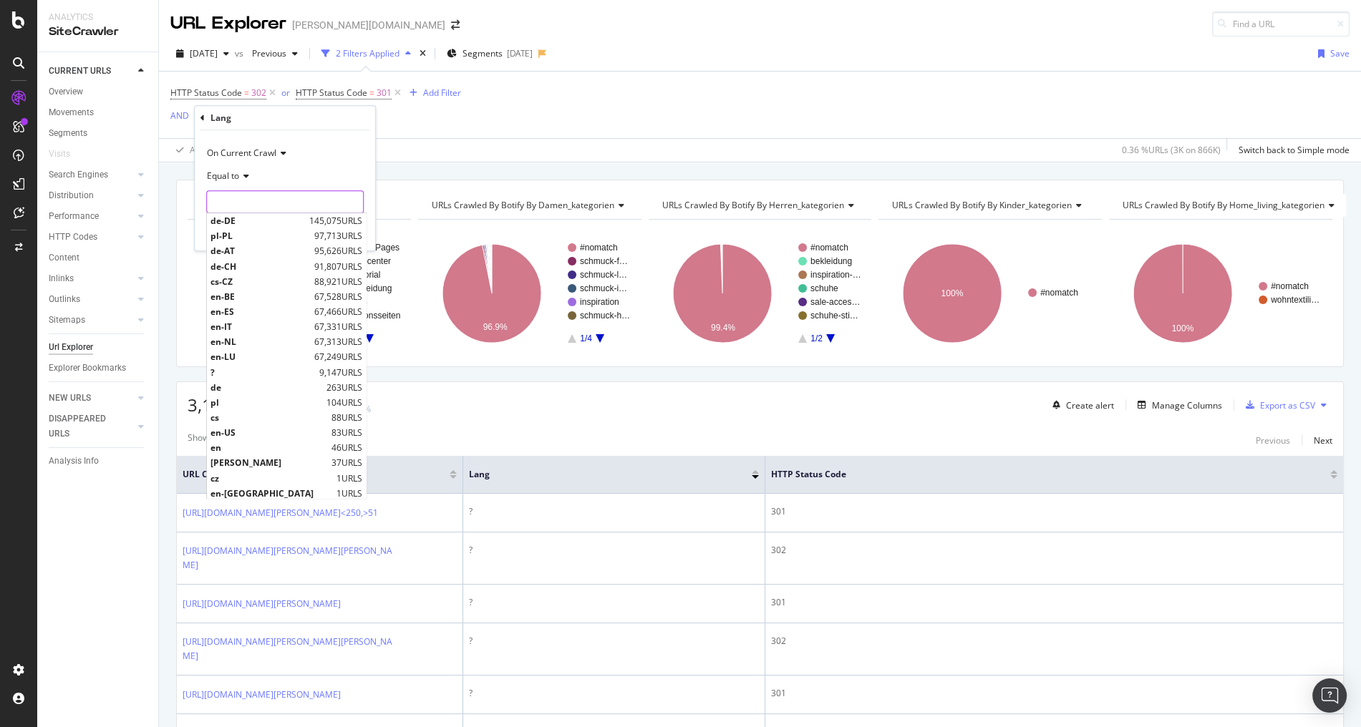
click at [278, 200] on input "text" at bounding box center [285, 201] width 156 height 23
click at [223, 369] on span "?" at bounding box center [263, 373] width 105 height 12
type input "?"
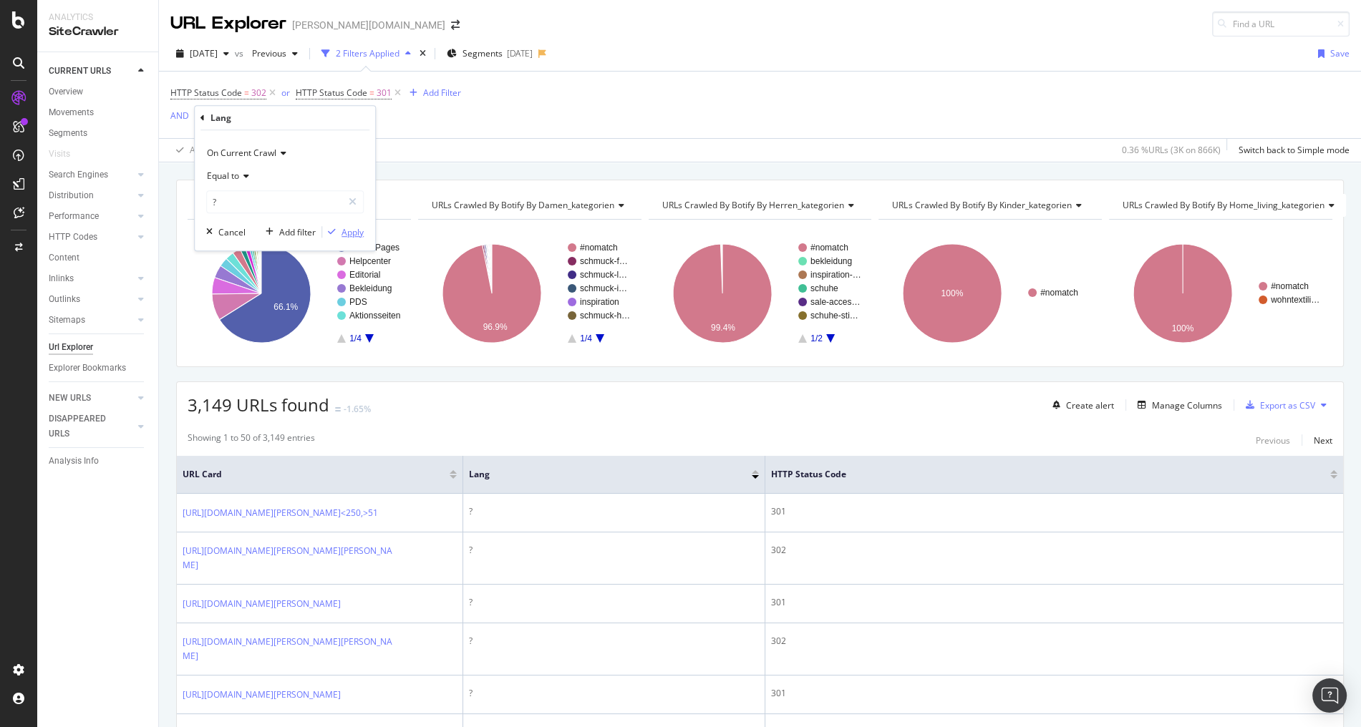
click at [345, 232] on div "Apply" at bounding box center [353, 232] width 22 height 12
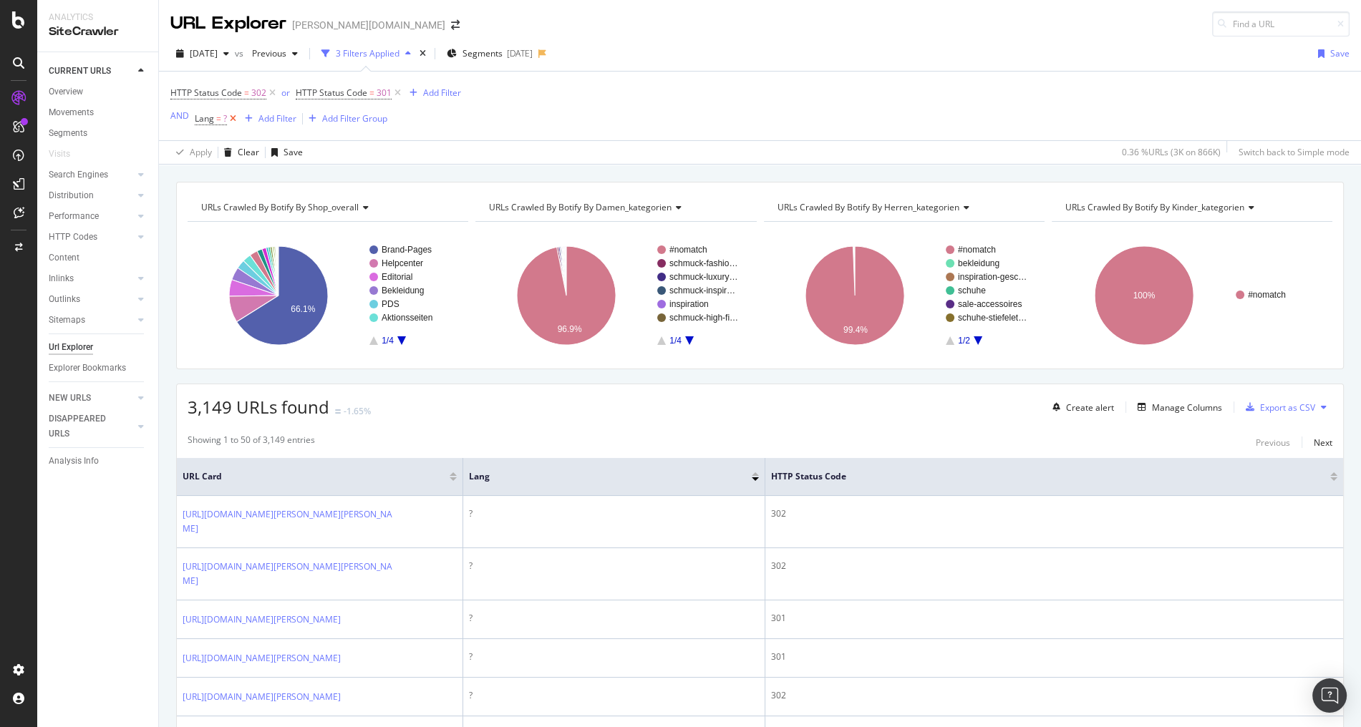
click at [235, 120] on icon at bounding box center [233, 119] width 12 height 14
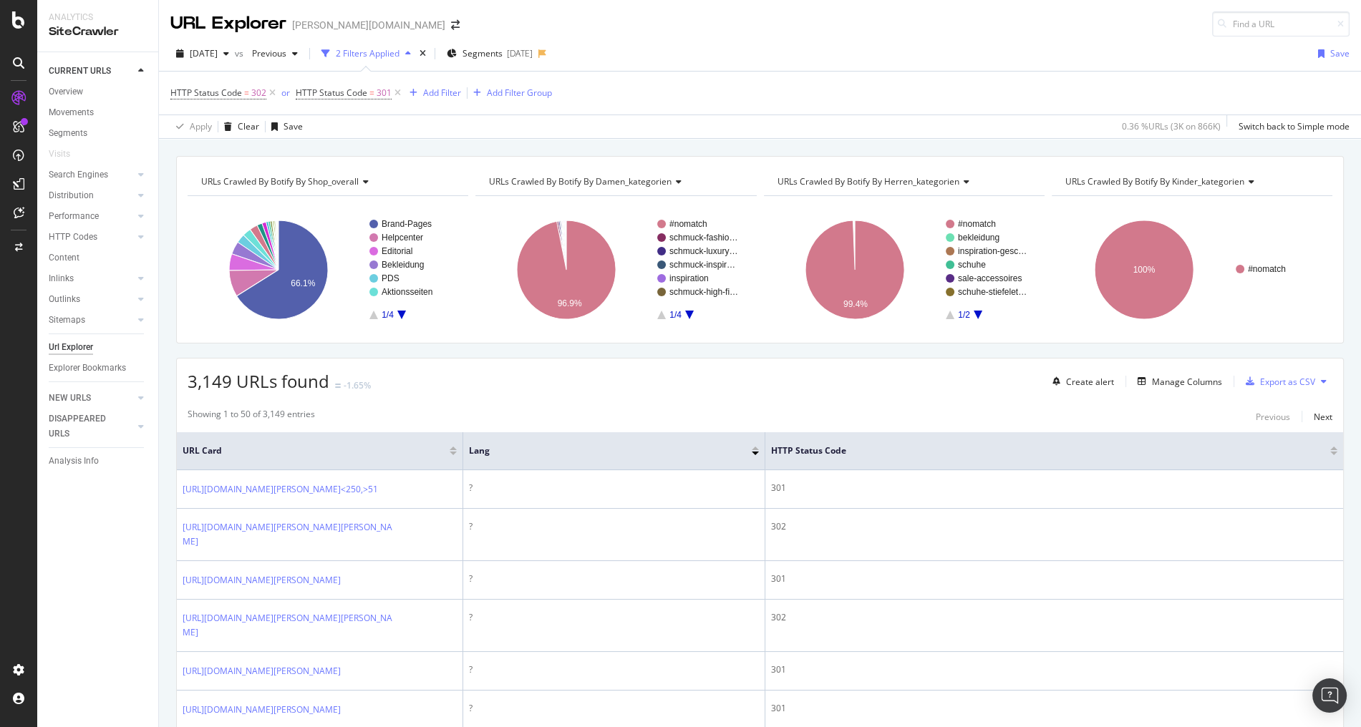
click at [67, 584] on div "CURRENT URLS Overview Movements Segments Visits Search Engines Top Charts Segme…" at bounding box center [97, 389] width 121 height 675
click at [1042, 43] on div "[DATE] vs Previous 2 Filters Applied Segments [DATE] Save" at bounding box center [760, 56] width 1202 height 29
